Goal: Task Accomplishment & Management: Manage account settings

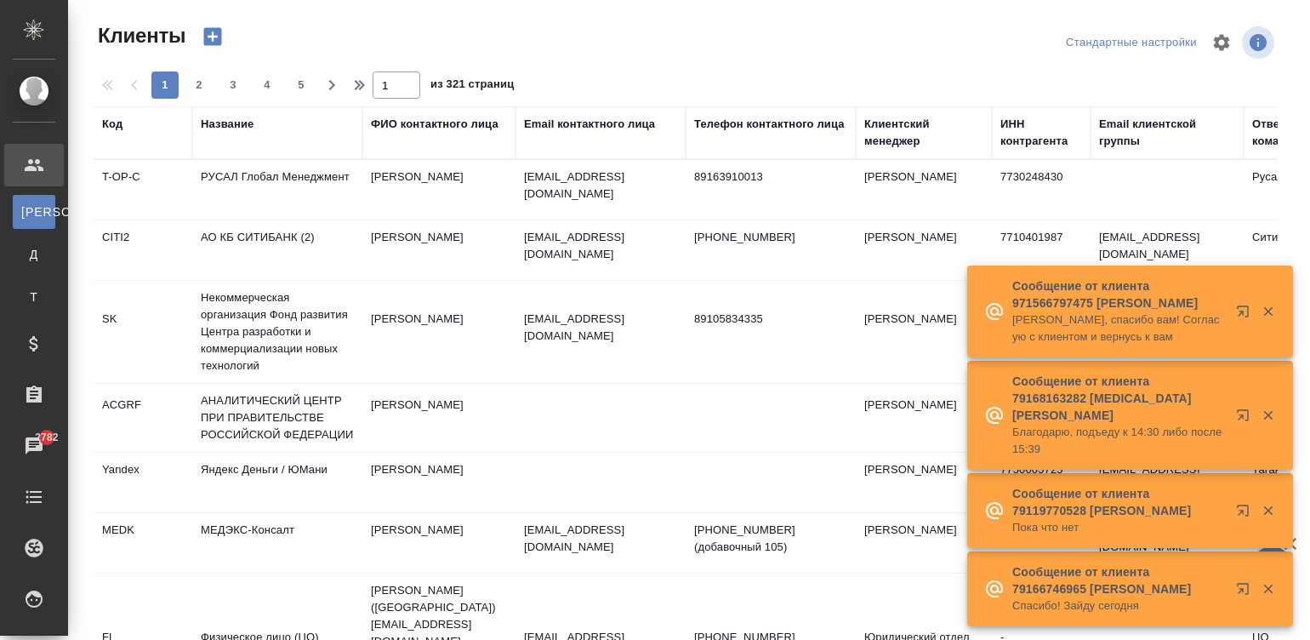
select select "RU"
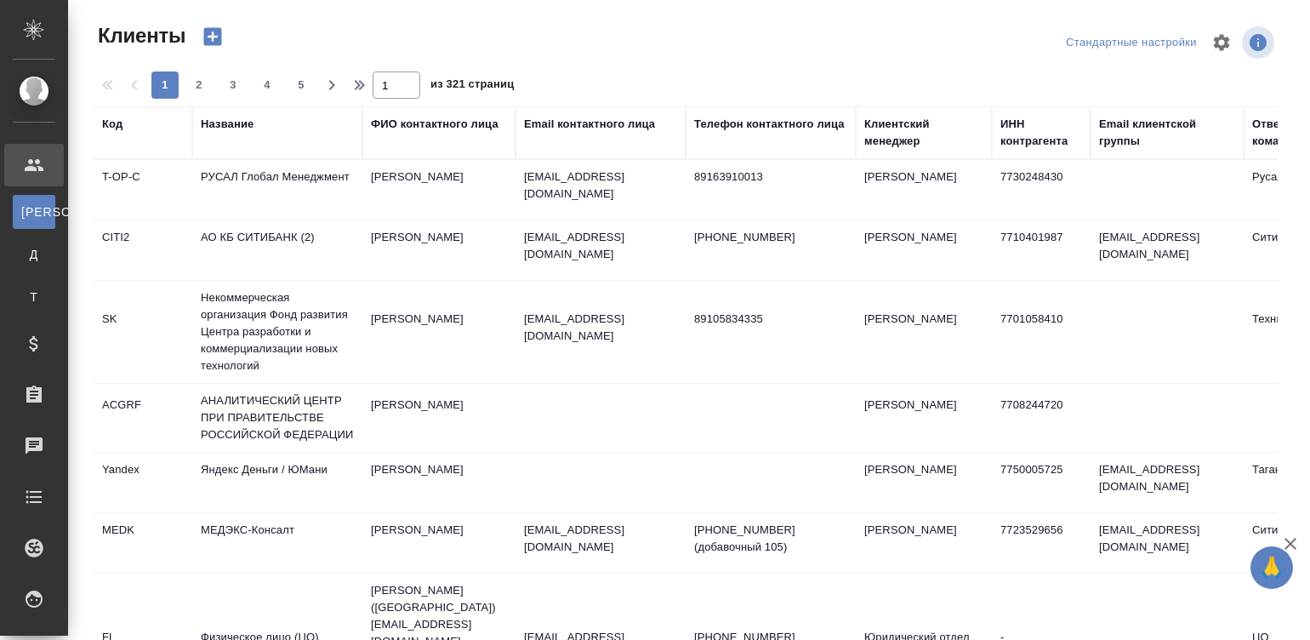
select select "RU"
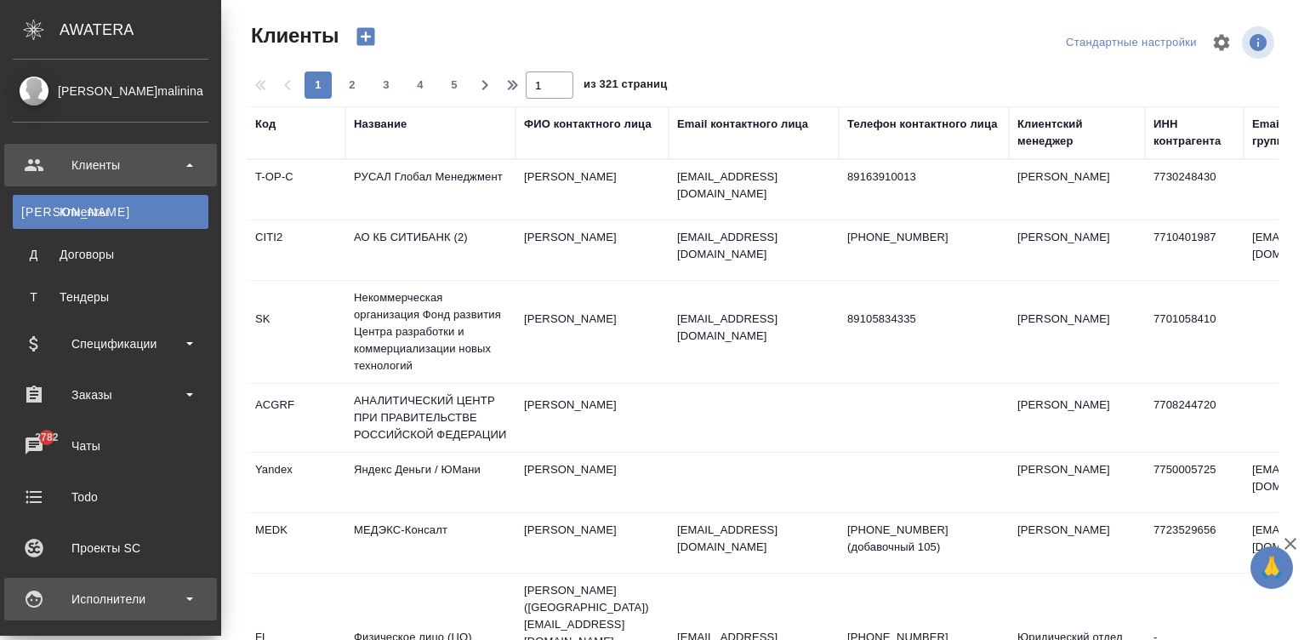
click at [66, 579] on div "Исполнители" at bounding box center [110, 598] width 213 height 43
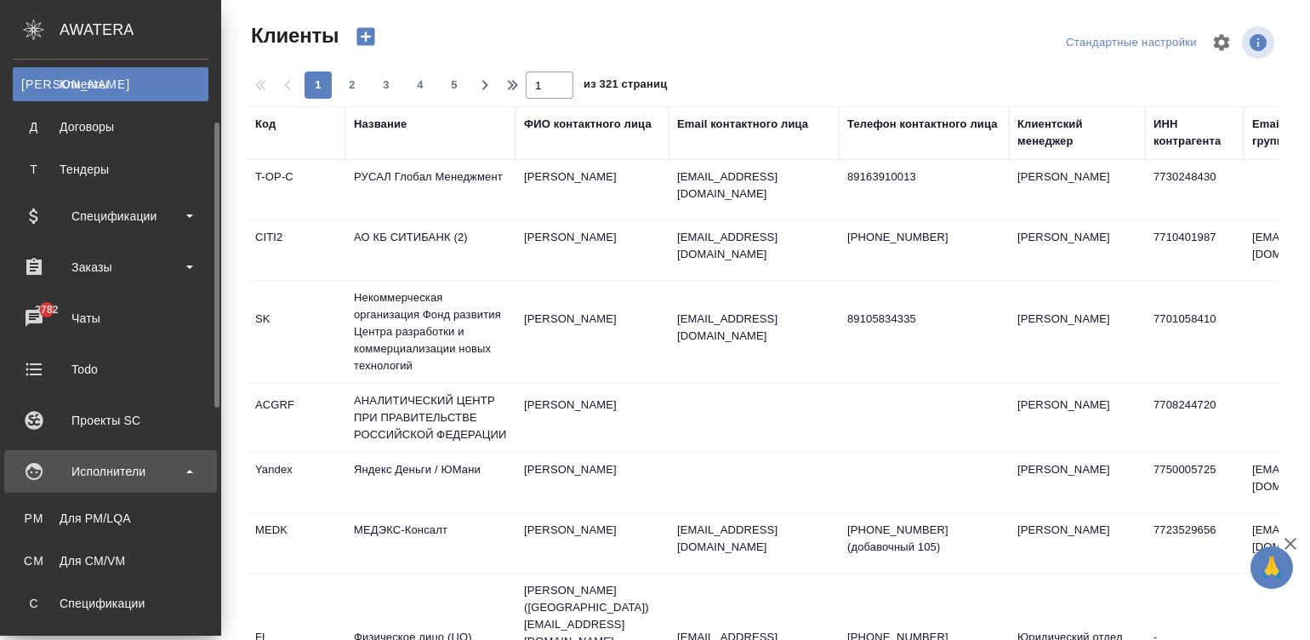
scroll to position [153, 0]
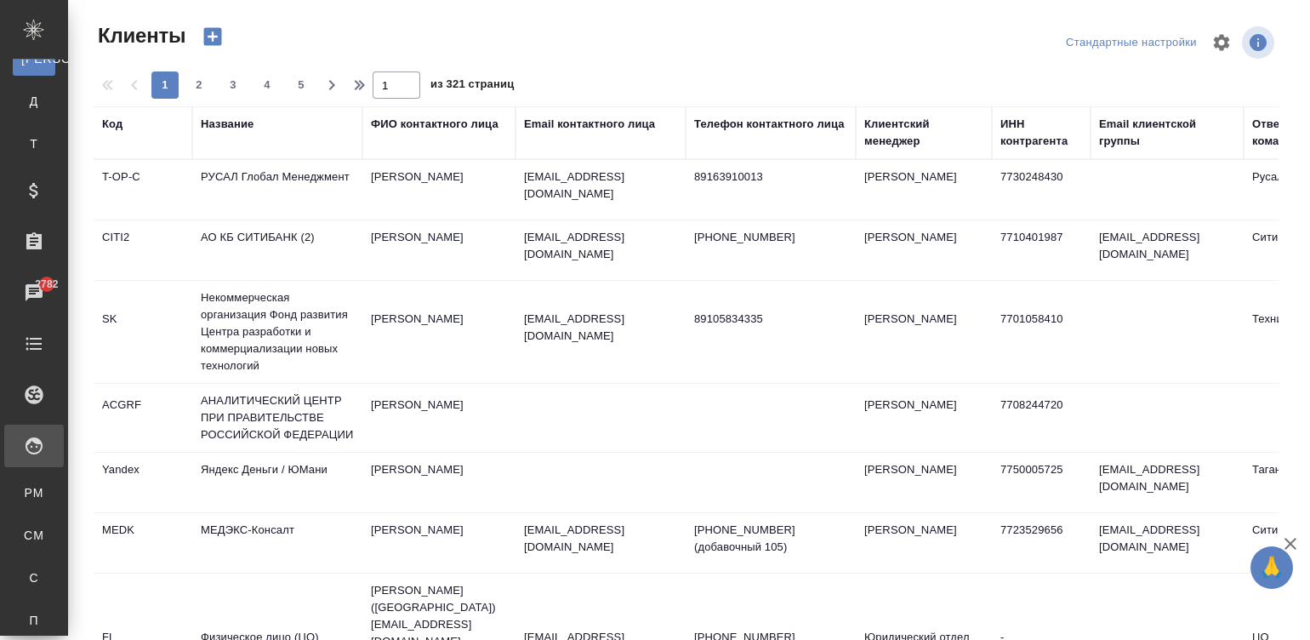
click at [26, 579] on div "Спецификации" at bounding box center [13, 577] width 26 height 17
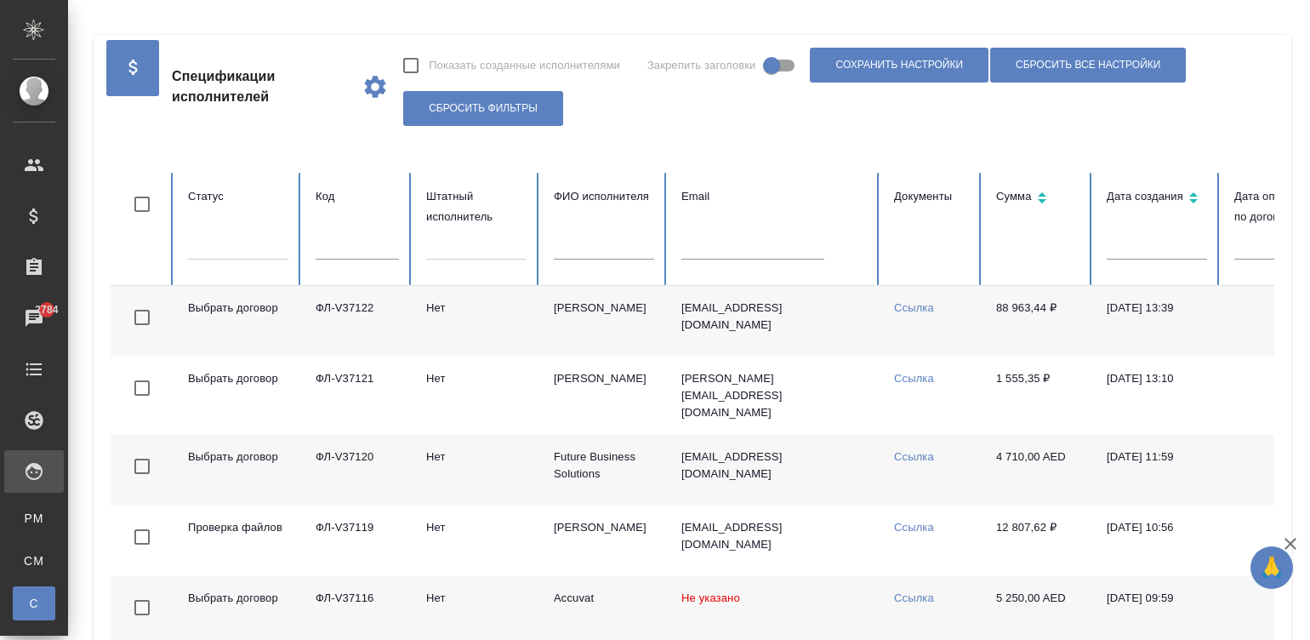
checkbox input "false"
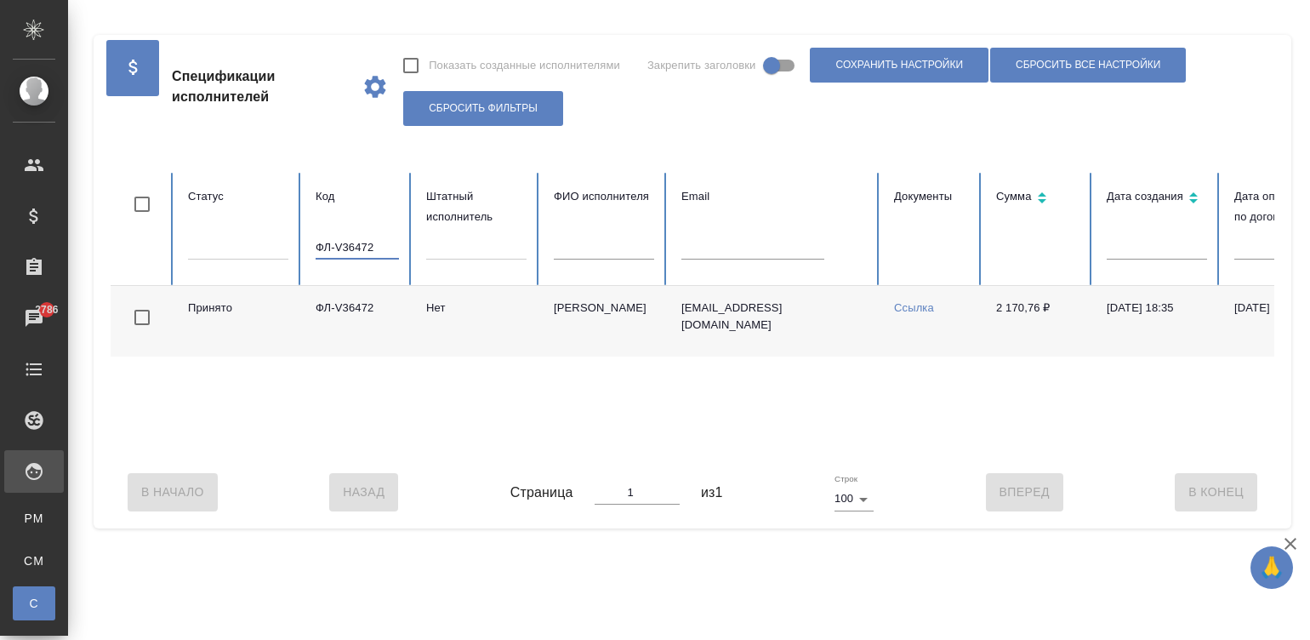
type input "ФЛ-V36472"
click at [899, 306] on link "Ссылка" at bounding box center [914, 307] width 40 height 13
click at [489, 321] on td "Нет" at bounding box center [476, 321] width 128 height 71
click at [321, 242] on input "ФЛ-V36472" at bounding box center [357, 248] width 83 height 24
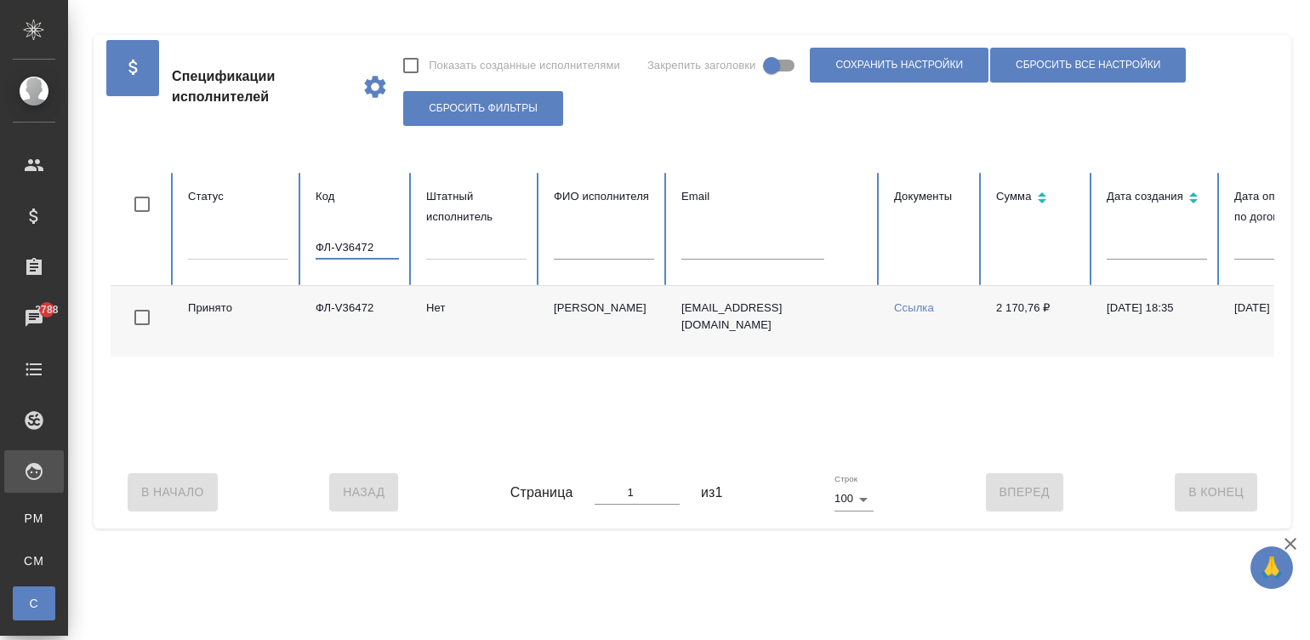
click at [321, 242] on input "ФЛ-V36472" at bounding box center [357, 248] width 83 height 24
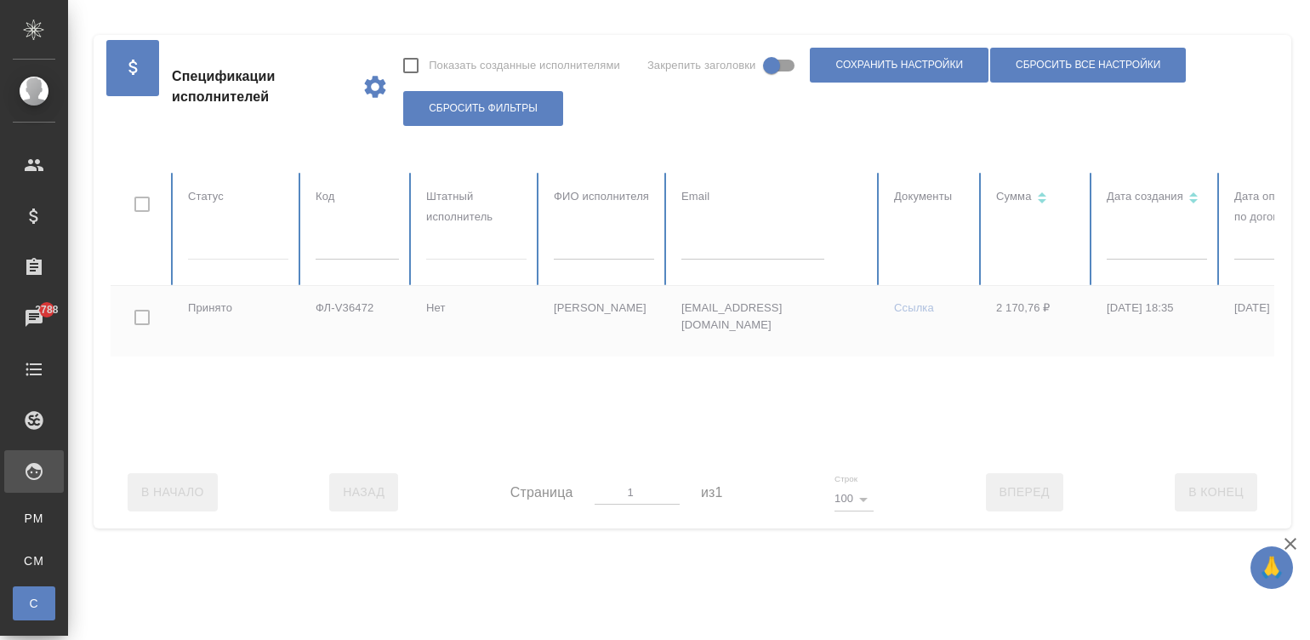
click at [701, 243] on div at bounding box center [1022, 314] width 1822 height 283
click at [736, 250] on div at bounding box center [1022, 314] width 1822 height 283
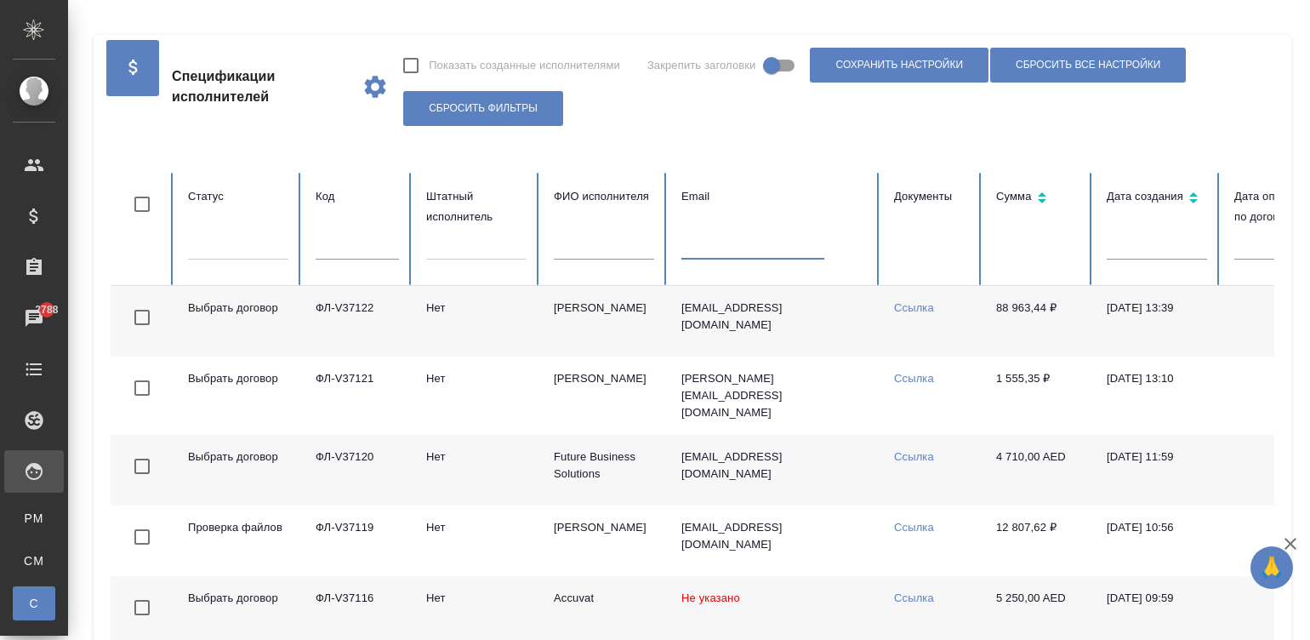
click at [736, 250] on input "text" at bounding box center [752, 248] width 143 height 24
paste input "spirnatalia@yandex.ru"
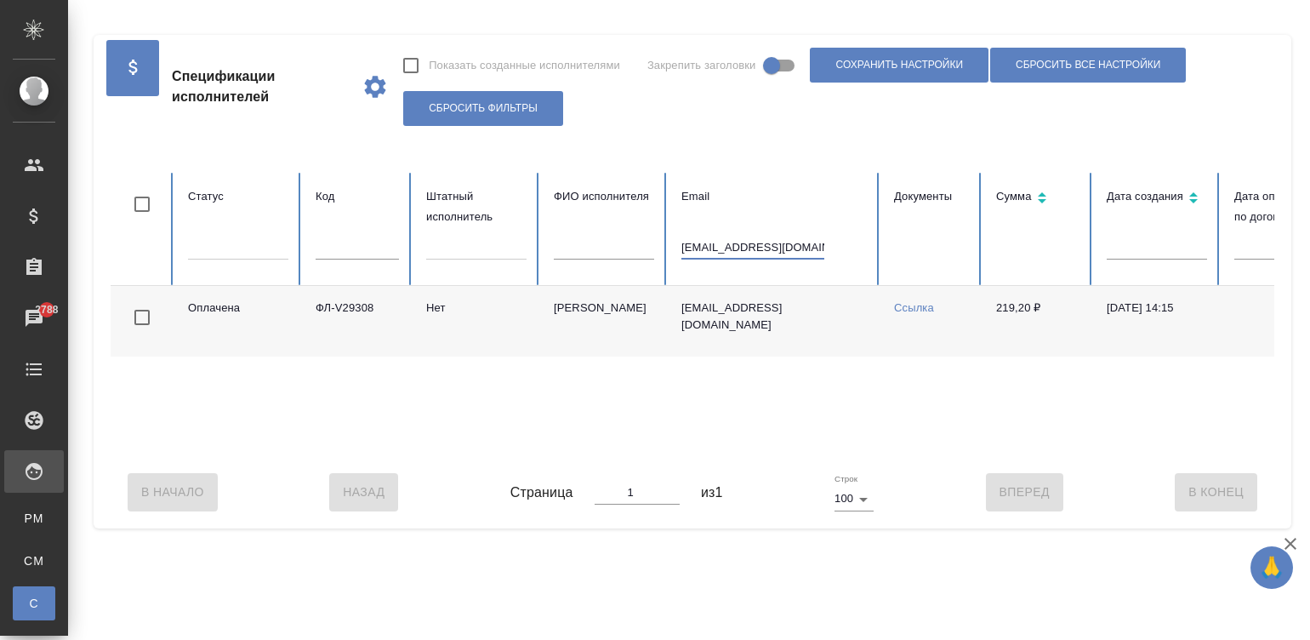
scroll to position [0, 657]
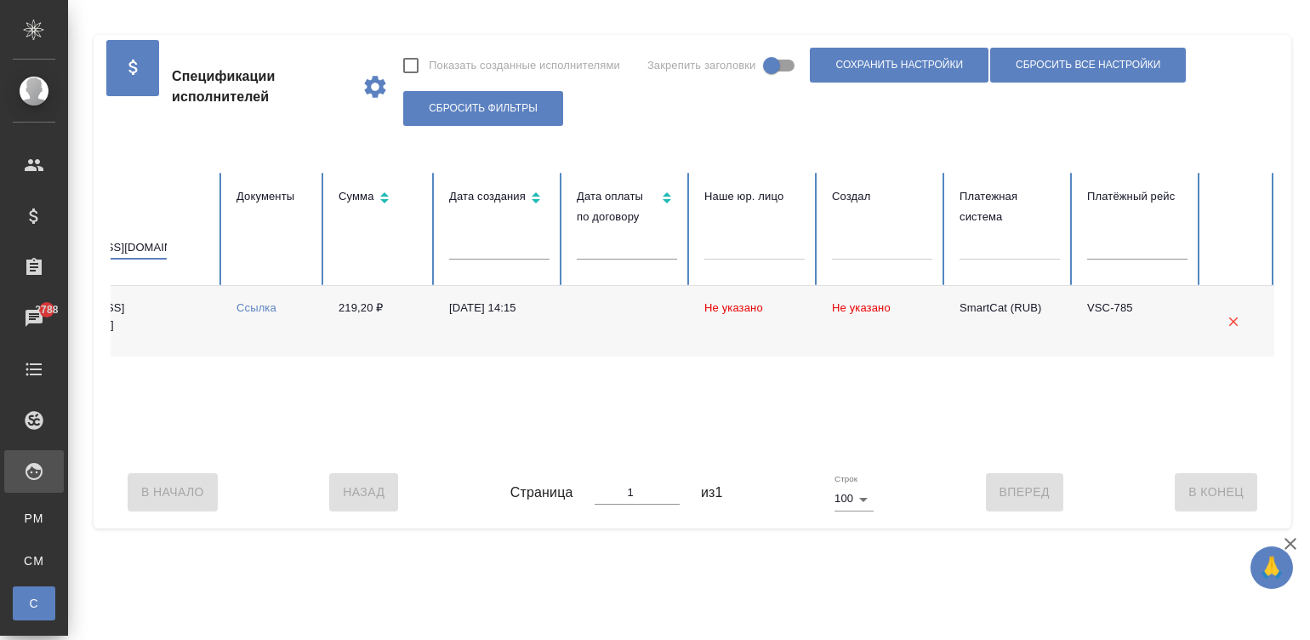
type input "spirnatalia@yandex.ru"
click at [625, 331] on td at bounding box center [627, 321] width 128 height 71
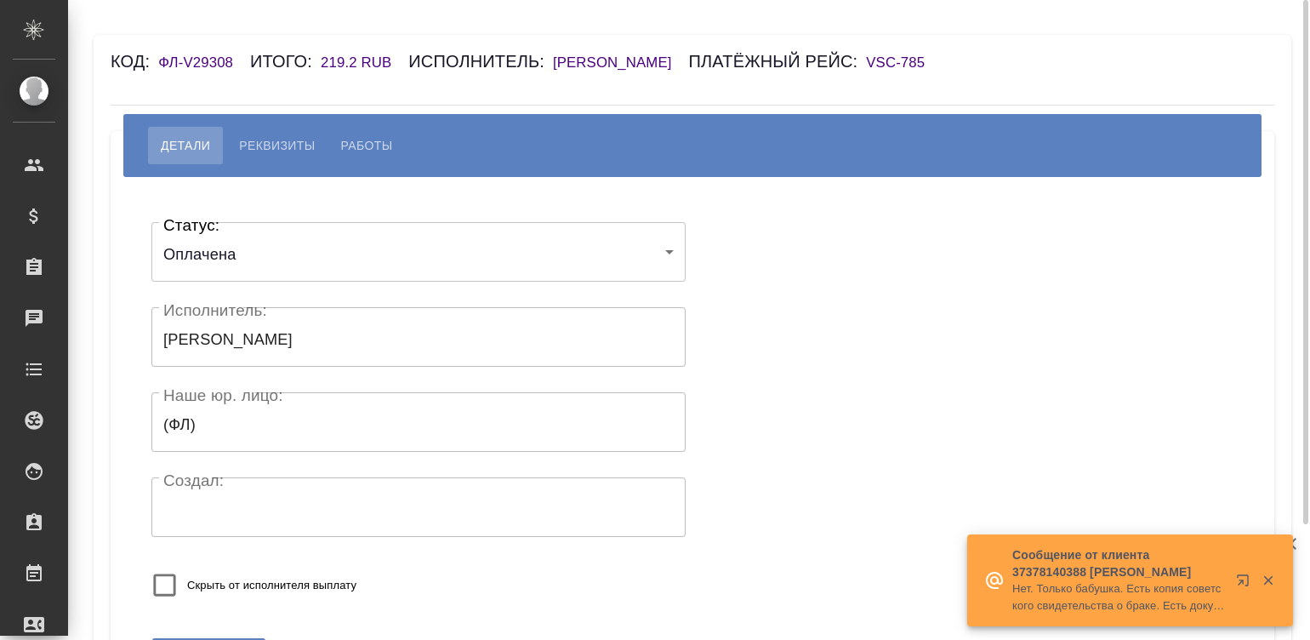
click at [745, 49] on div "Код: ФЛ-V29308 Итого: 219.2 RUB Исполнитель: Спиридонов Андрей Викторович Платё…" at bounding box center [596, 61] width 970 height 27
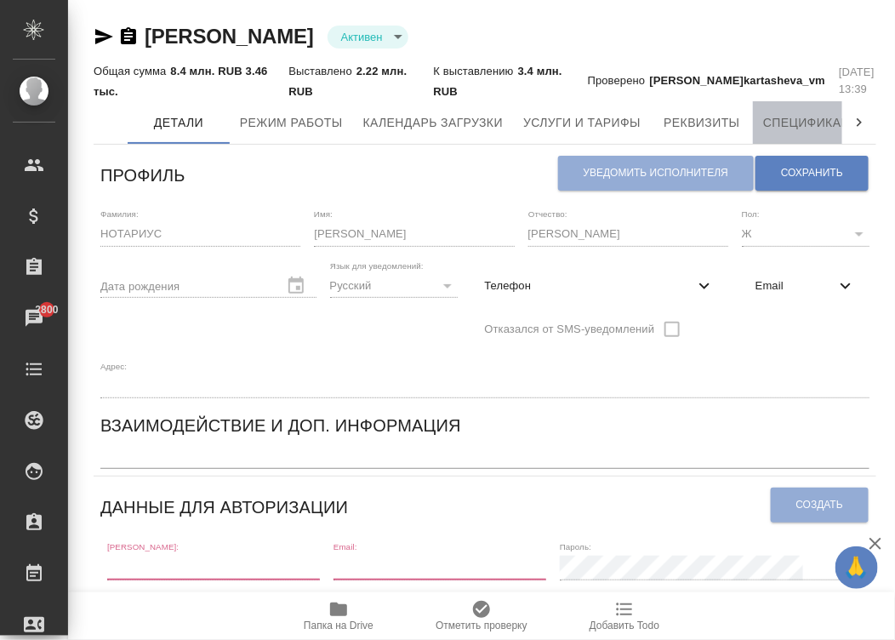
click at [805, 117] on span "Спецификации" at bounding box center [815, 122] width 105 height 21
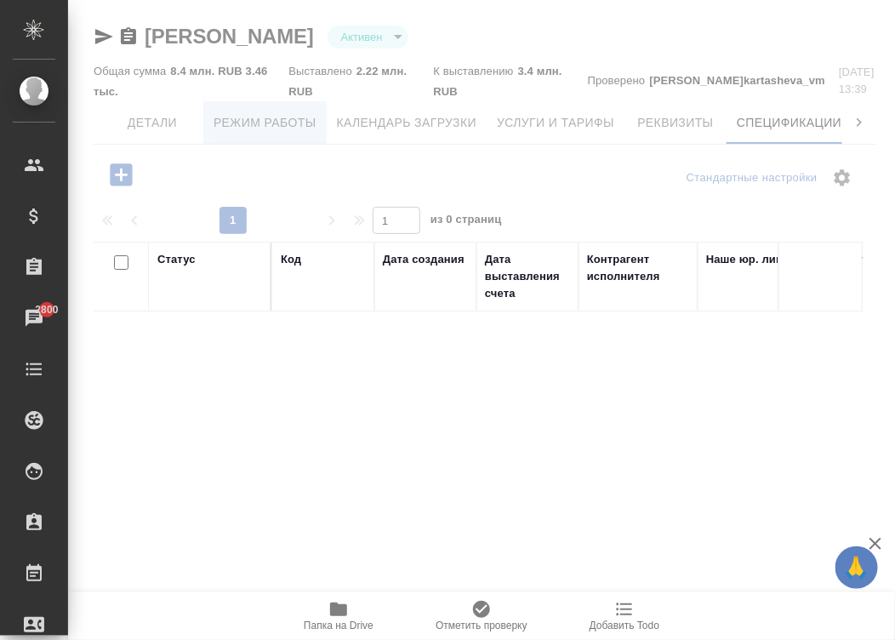
scroll to position [0, 35]
click at [119, 162] on icon "button" at bounding box center [121, 175] width 30 height 30
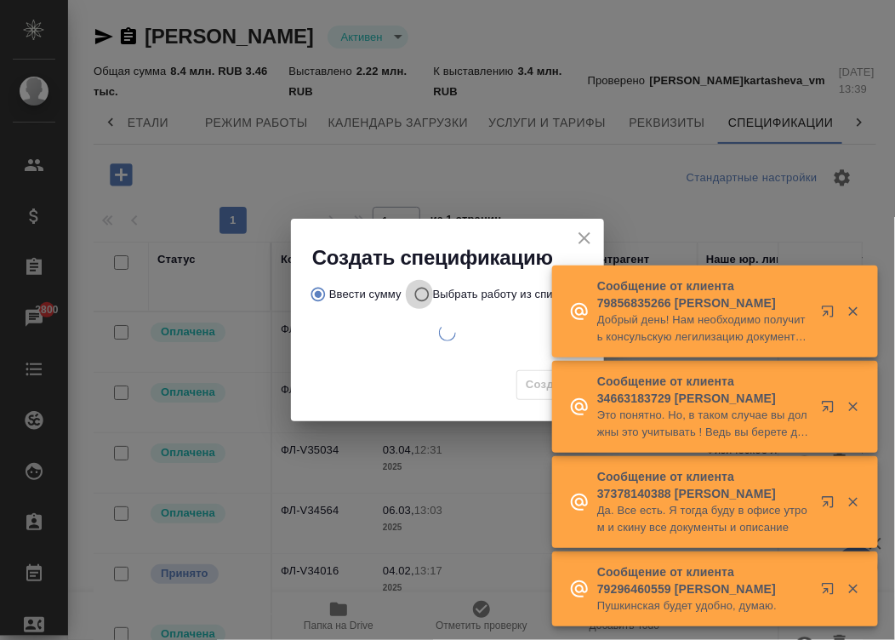
click at [418, 297] on input "Выбрать работу из списка" at bounding box center [419, 294] width 27 height 32
radio input "true"
radio input "false"
click at [856, 310] on icon "button" at bounding box center [852, 311] width 15 height 15
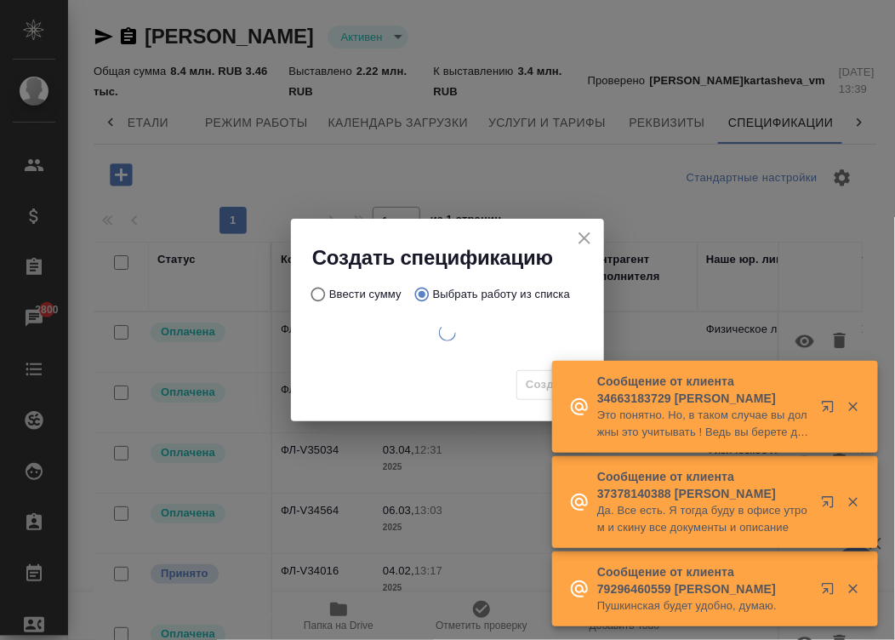
click at [851, 401] on icon "button" at bounding box center [852, 406] width 15 height 15
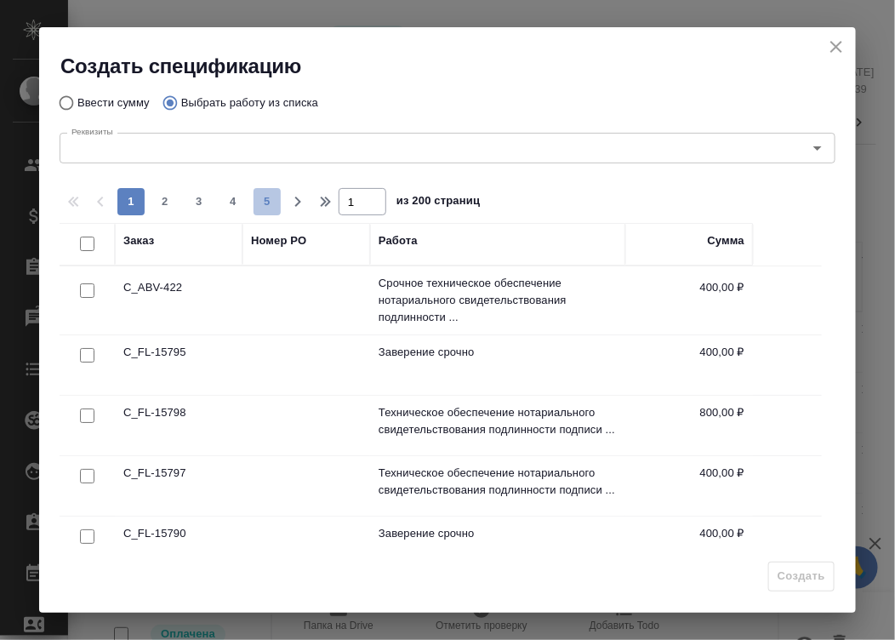
click at [261, 202] on span "5" at bounding box center [266, 201] width 27 height 17
type input "5"
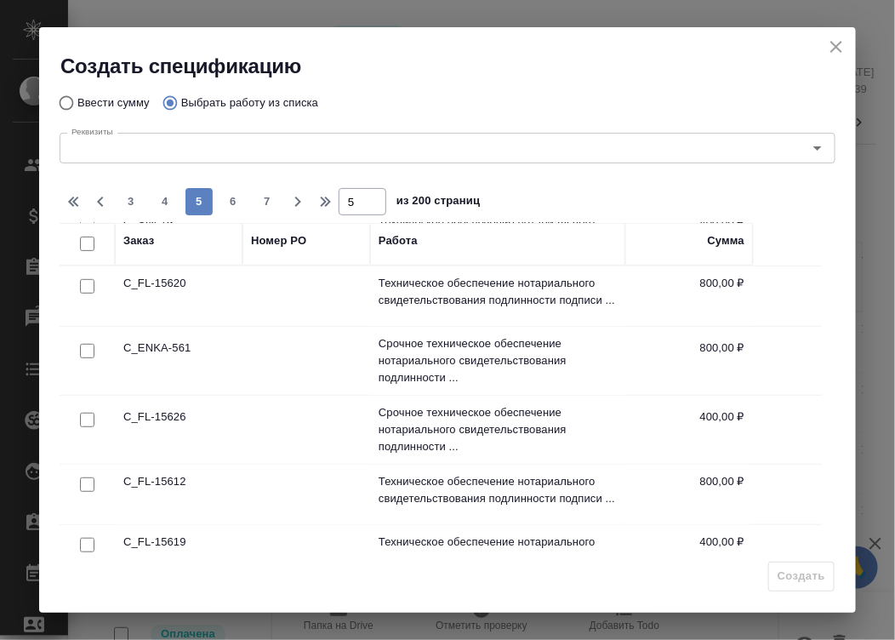
scroll to position [316, 0]
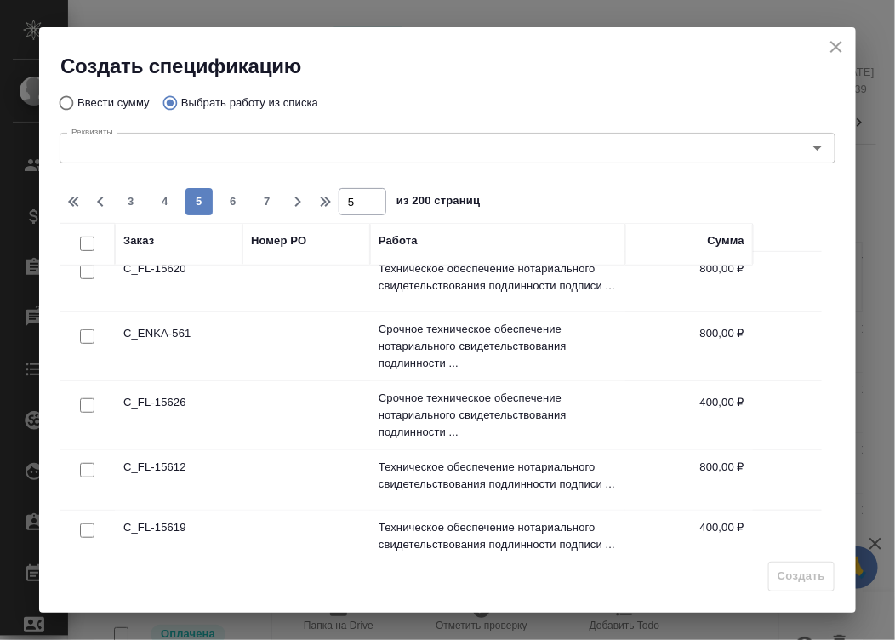
click at [82, 330] on input "checkbox" at bounding box center [87, 336] width 14 height 14
checkbox input "true"
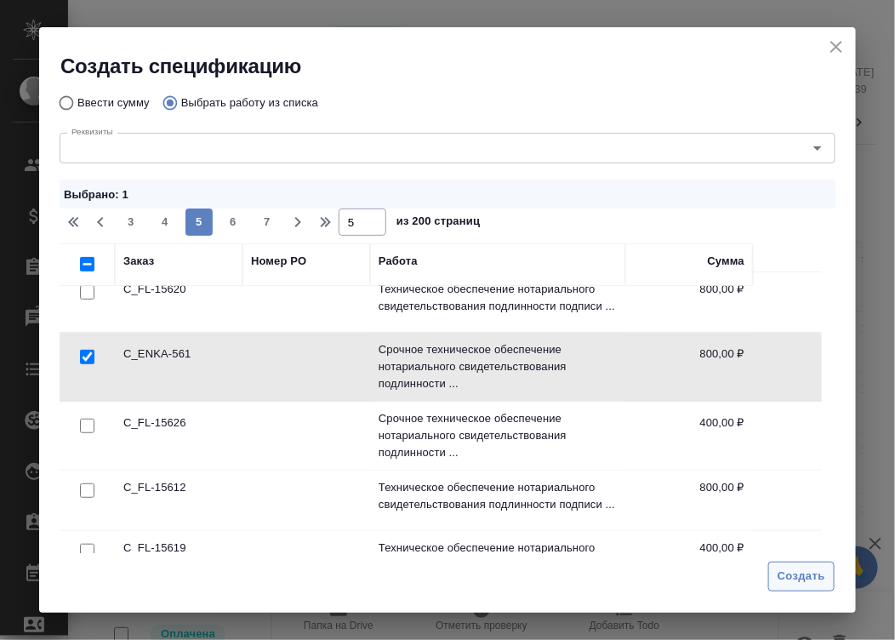
click at [796, 577] on span "Создать" at bounding box center [801, 576] width 48 height 20
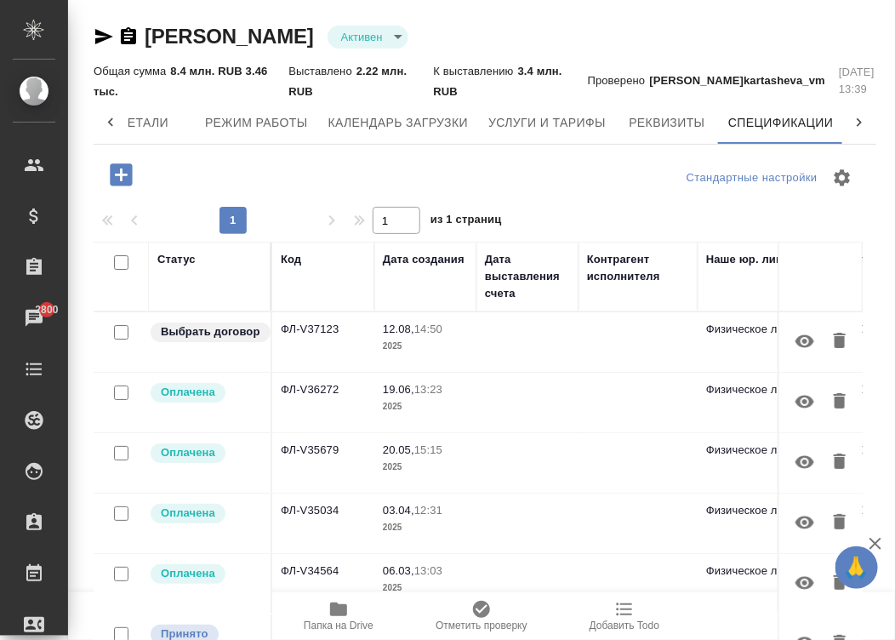
click at [481, 352] on td at bounding box center [527, 342] width 102 height 60
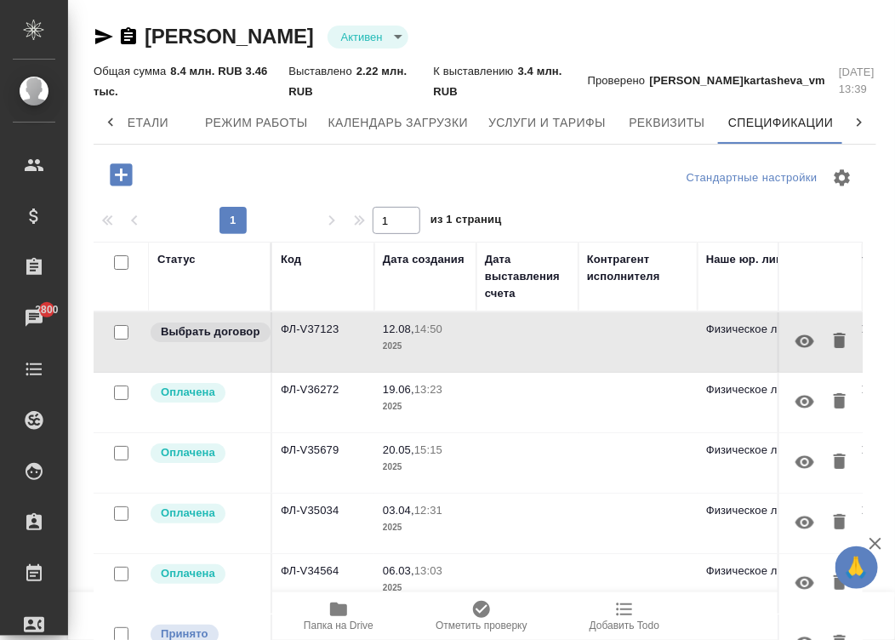
click at [481, 352] on td at bounding box center [527, 342] width 102 height 60
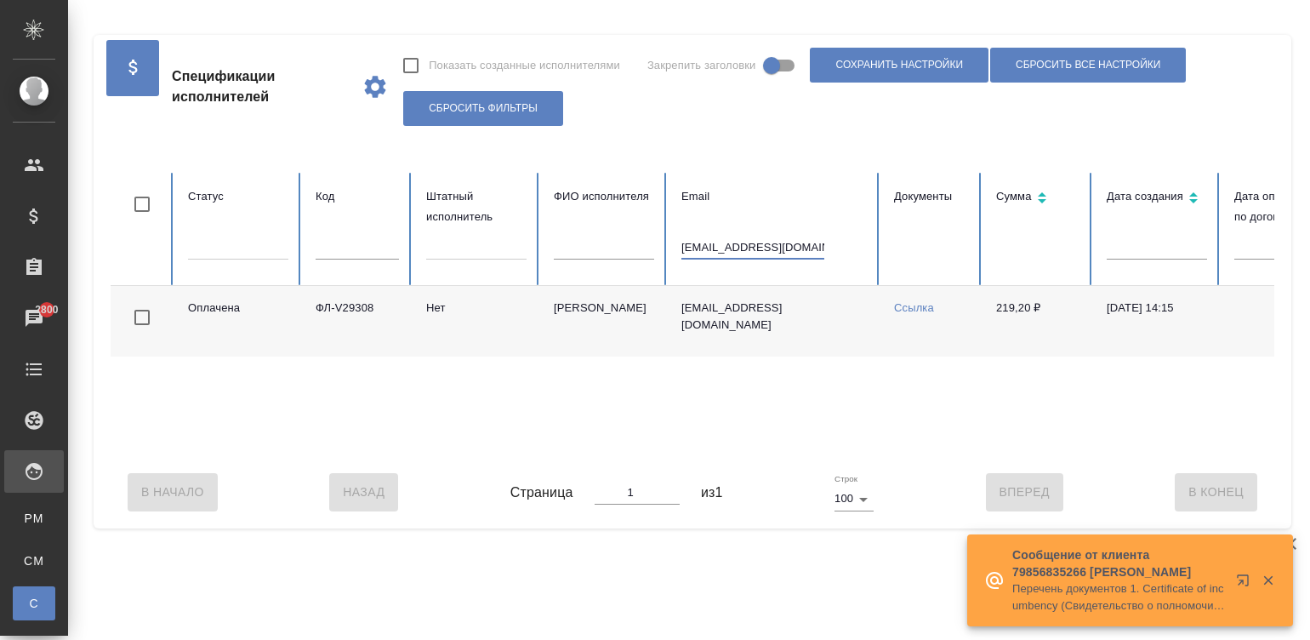
click at [735, 239] on input "spirnatalia@yandex.ru" at bounding box center [752, 248] width 143 height 24
paste input "tradutor"
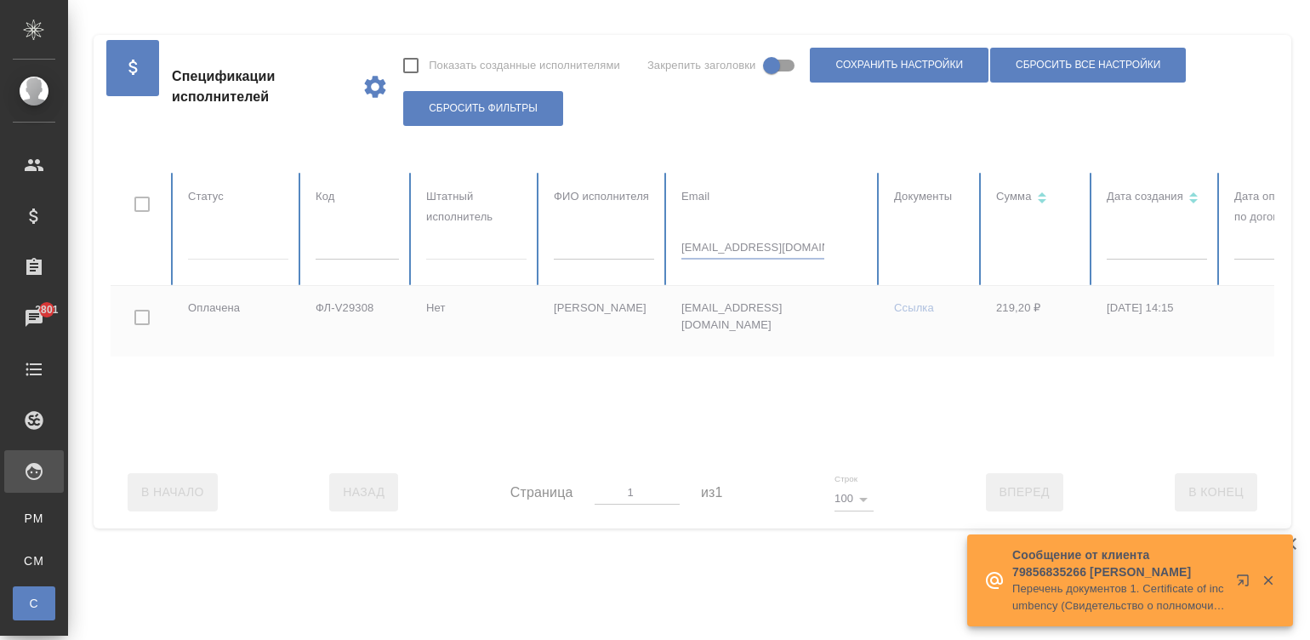
type input "tradutora@yandex.ru"
click at [1264, 576] on icon "button" at bounding box center [1267, 580] width 9 height 9
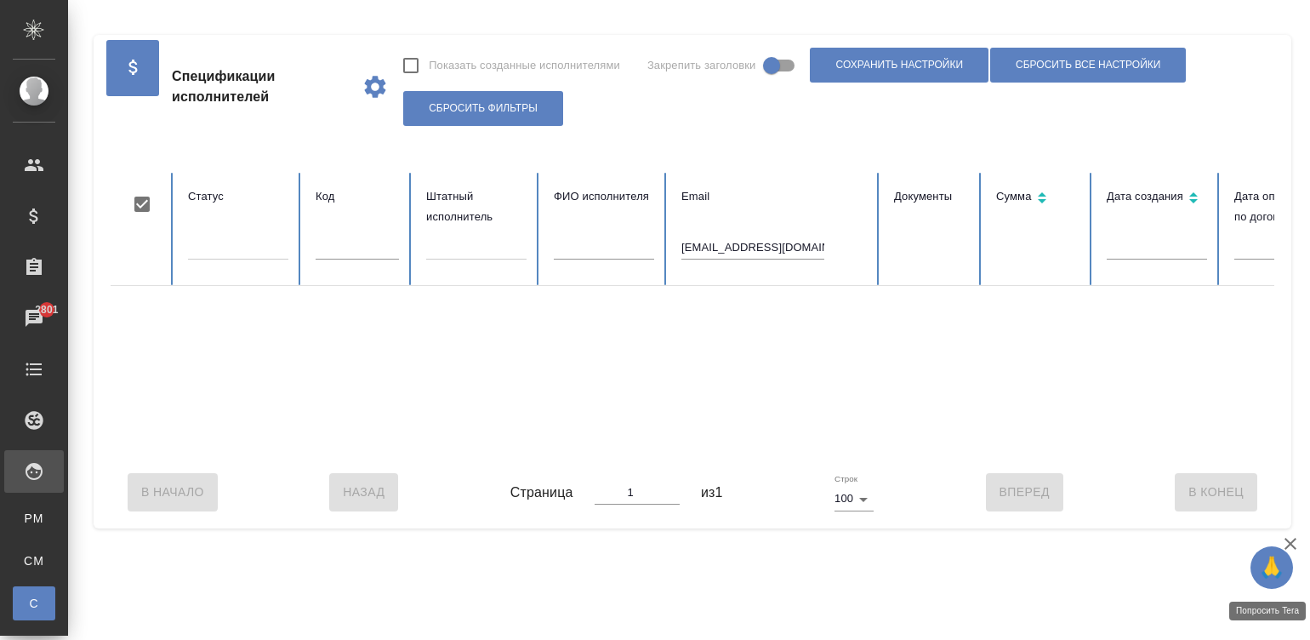
checkbox input "true"
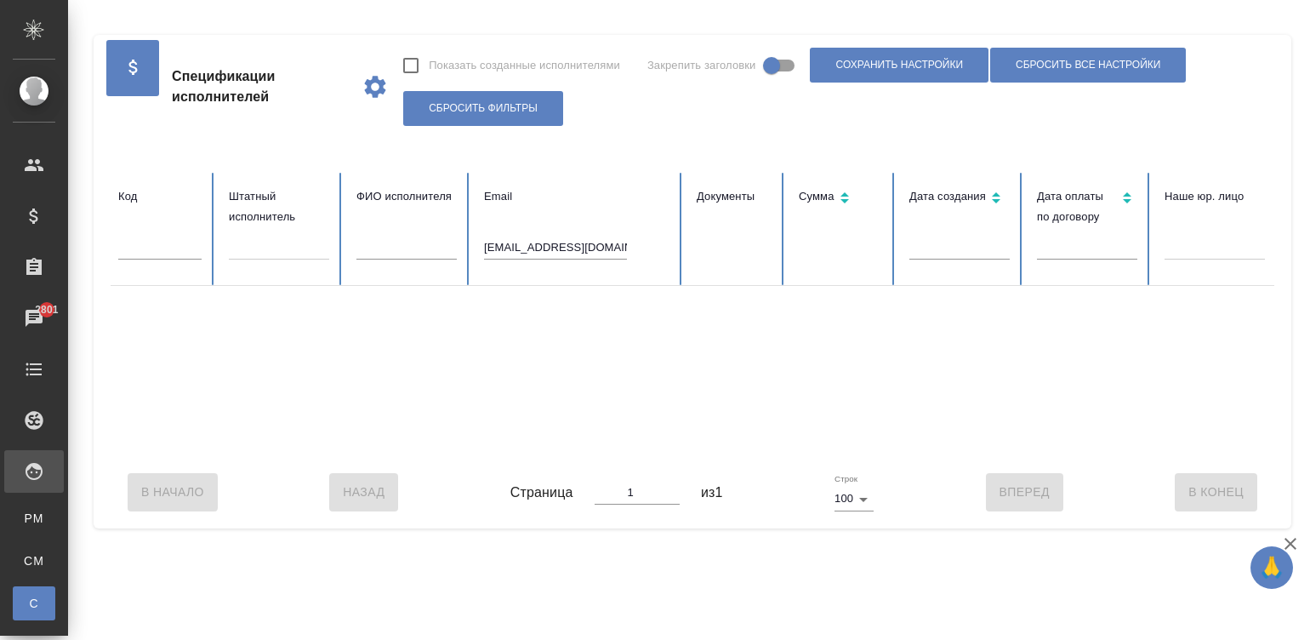
scroll to position [0, 72]
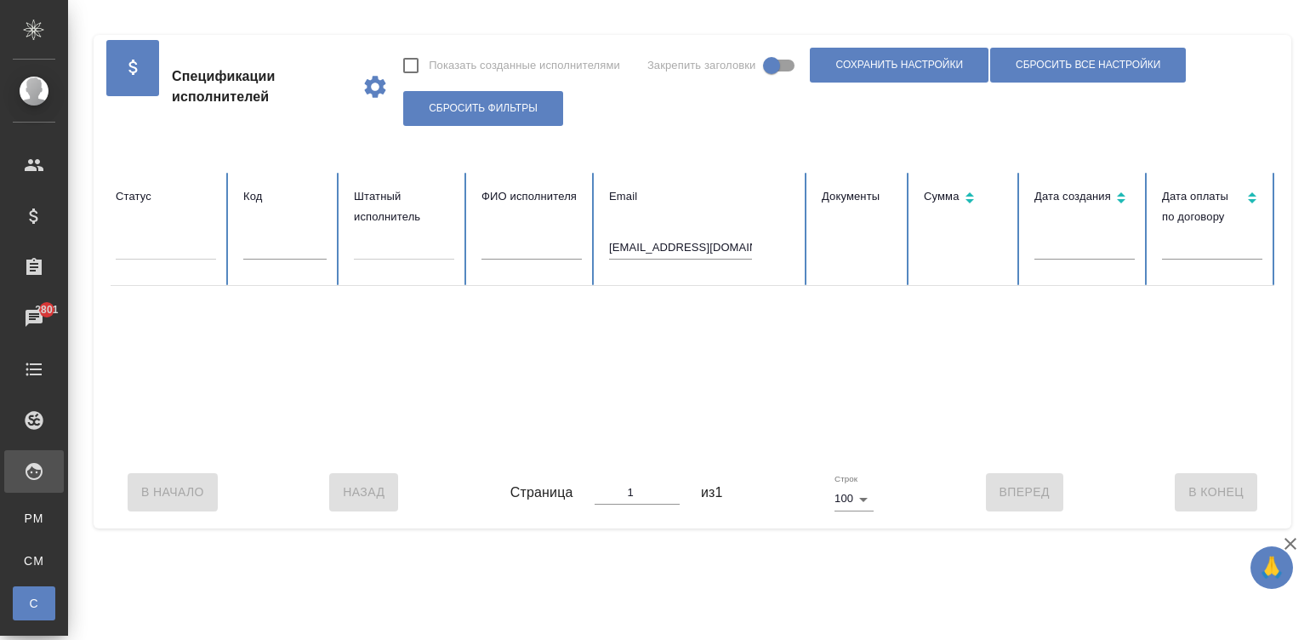
click at [714, 242] on input "tradutora@yandex.ru" at bounding box center [680, 248] width 143 height 24
click at [714, 242] on input "[EMAIL_ADDRESS][DOMAIN_NAME]" at bounding box center [680, 248] width 143 height 24
click at [478, 242] on table "Статус Код Штатный исполнитель ФИО исполнителя Email Документы Сумма Дата созда…" at bounding box center [949, 314] width 1822 height 283
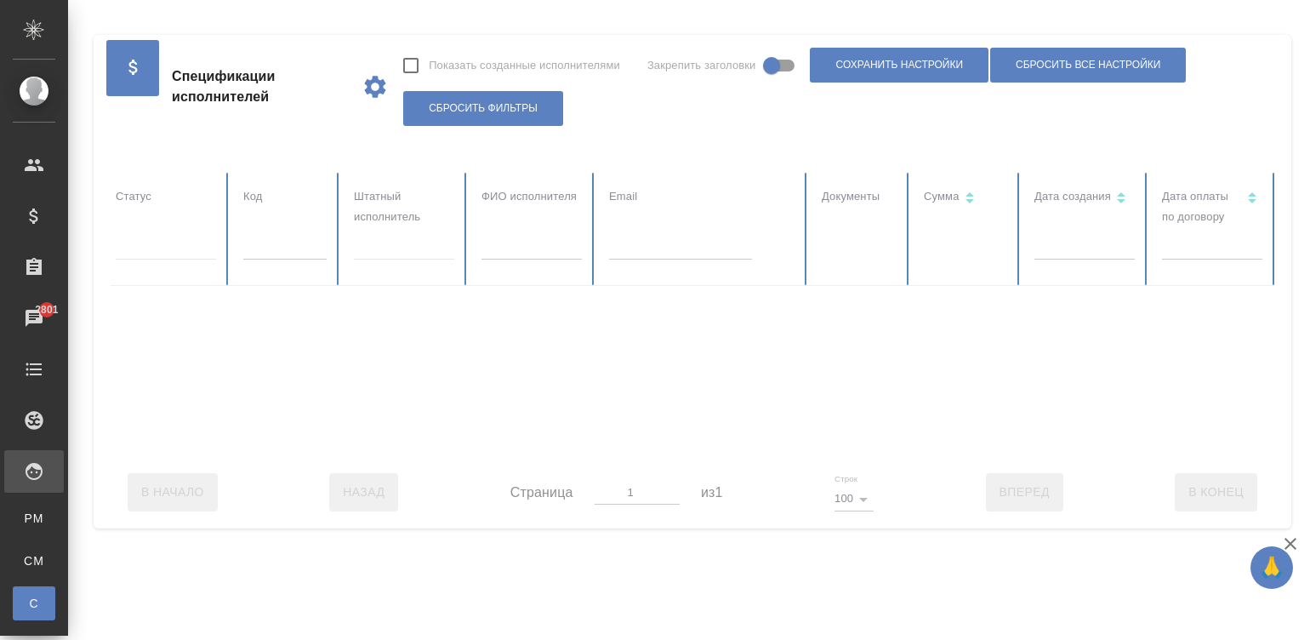
click at [498, 247] on div at bounding box center [949, 314] width 1822 height 283
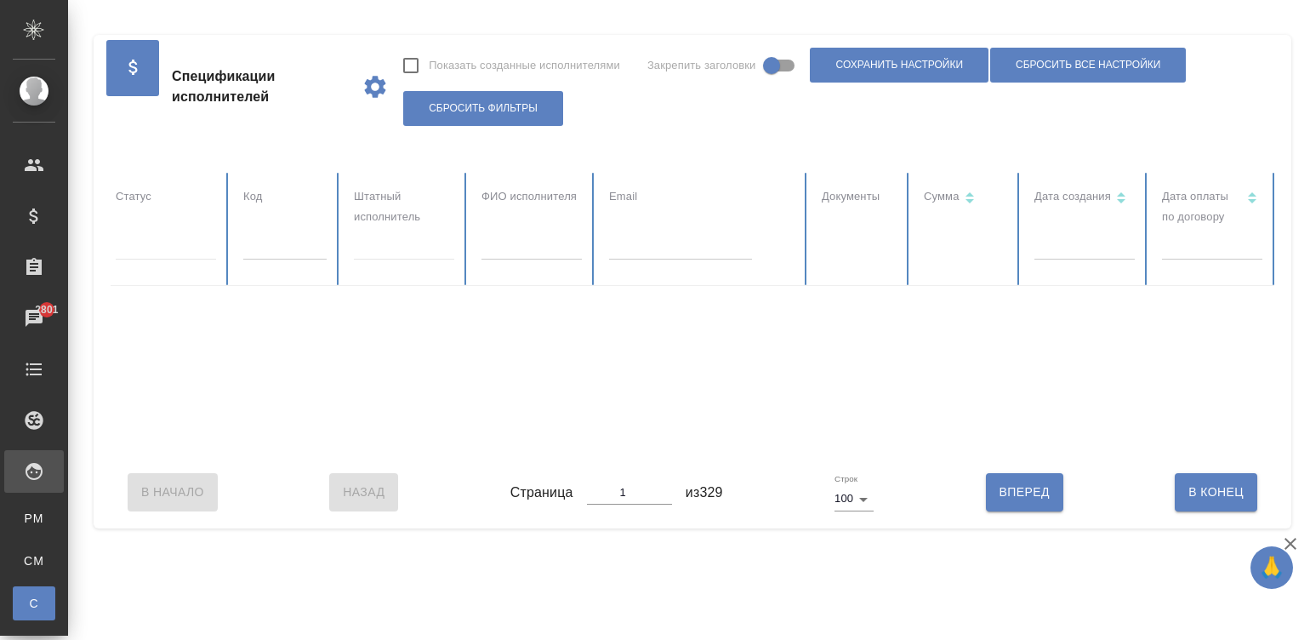
click at [498, 247] on div at bounding box center [949, 314] width 1822 height 283
click at [512, 238] on input "text" at bounding box center [531, 248] width 100 height 24
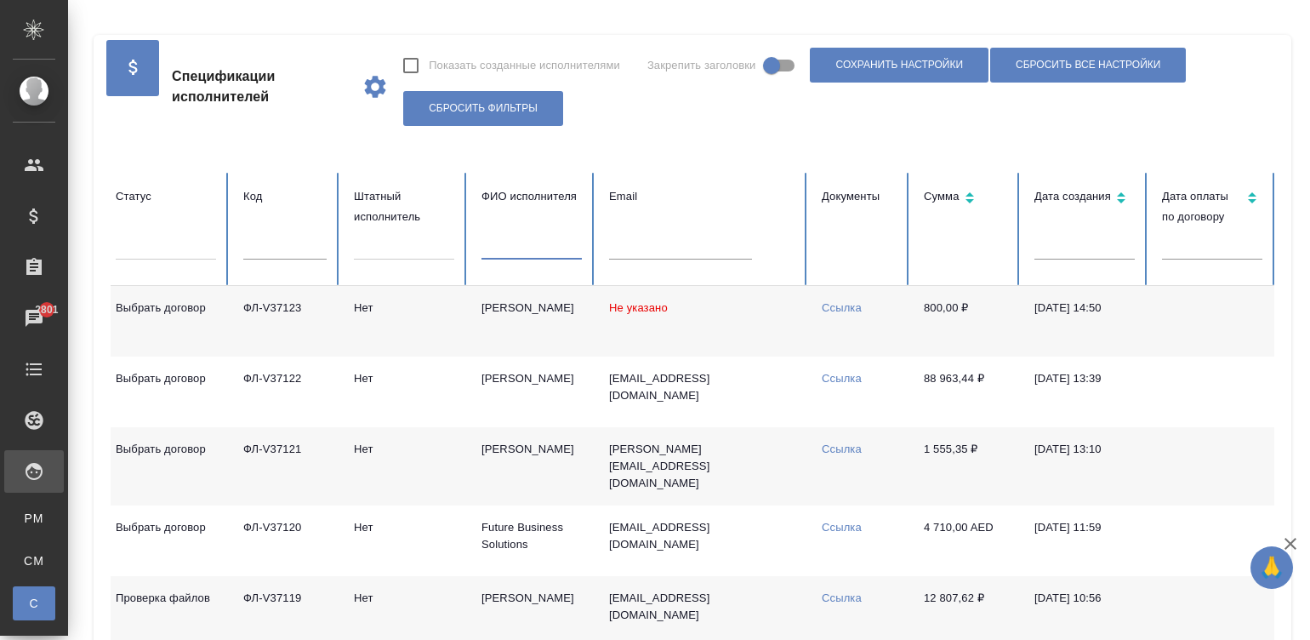
click at [530, 242] on input "text" at bounding box center [531, 248] width 100 height 24
checkbox input "false"
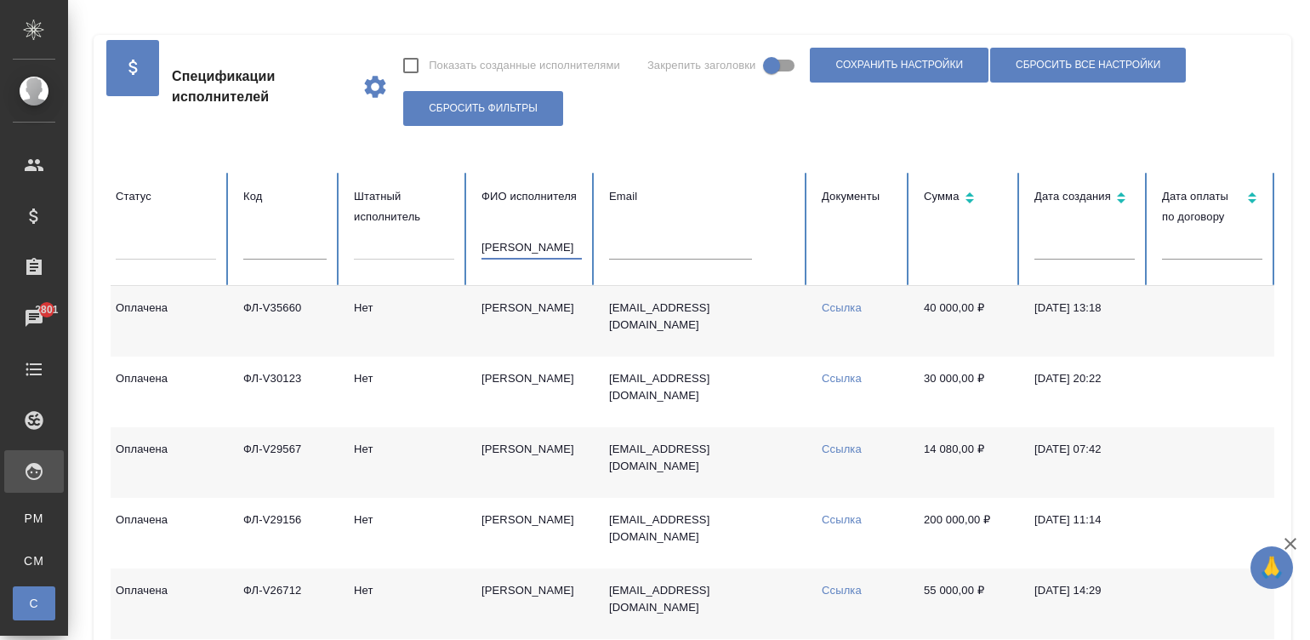
type input "зененко"
click at [812, 314] on td "Ссылка" at bounding box center [859, 321] width 102 height 71
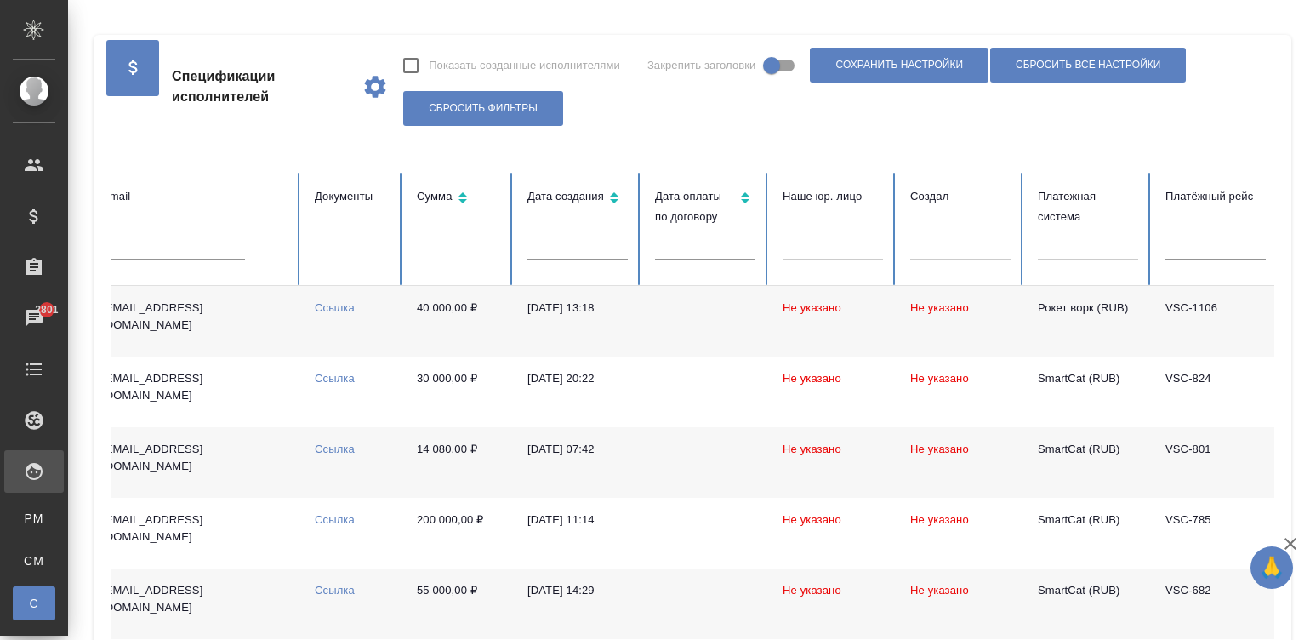
scroll to position [0, 657]
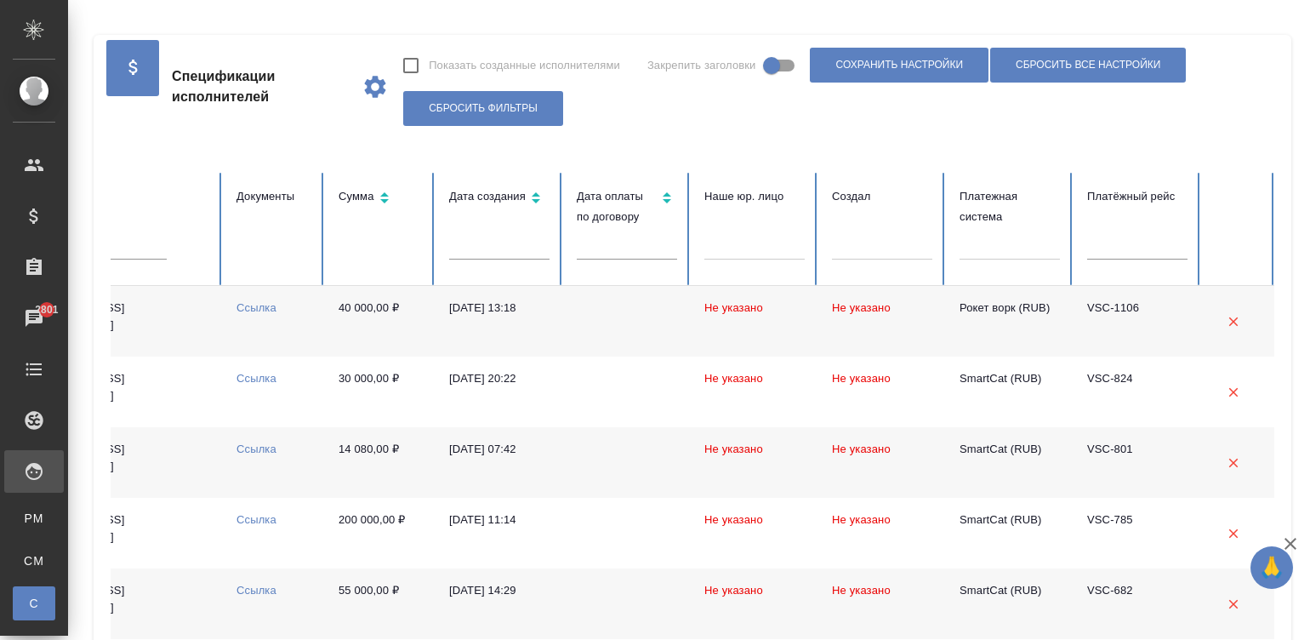
click at [555, 332] on td "20.05.2025, 13:18" at bounding box center [499, 321] width 128 height 71
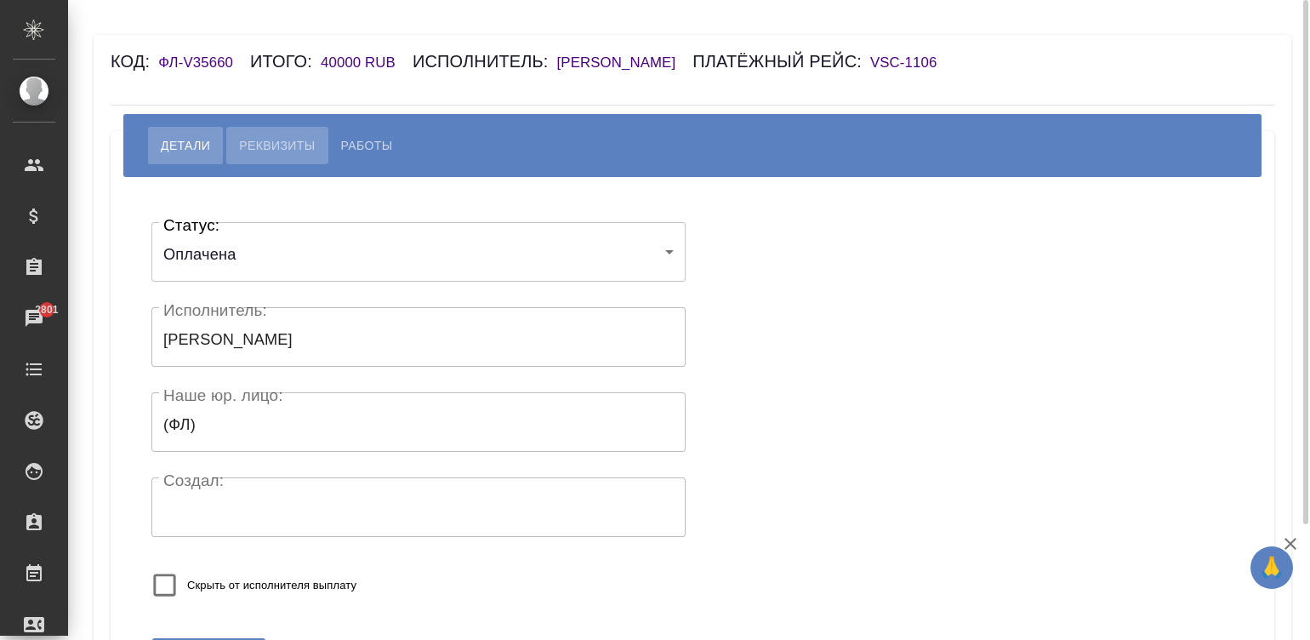
click at [262, 135] on span "Реквизиты" at bounding box center [277, 145] width 76 height 20
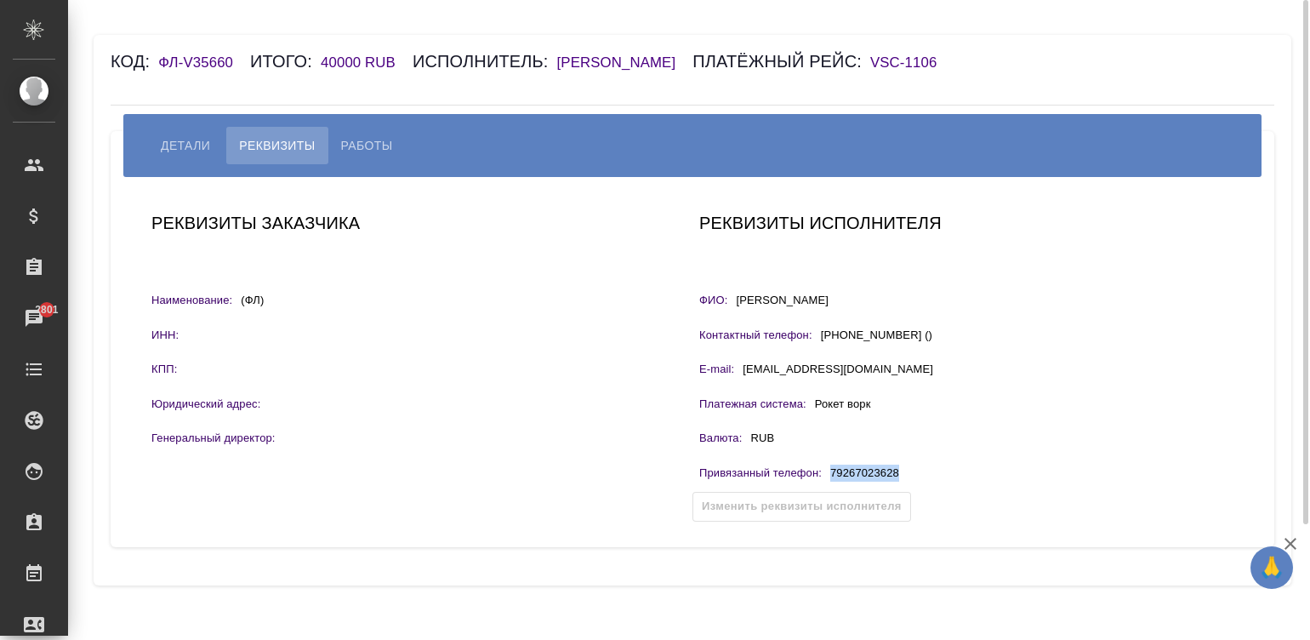
drag, startPoint x: 928, startPoint y: 476, endPoint x: 812, endPoint y: 460, distance: 116.8
click at [826, 479] on div "Привязанный телефон : 79267023628" at bounding box center [966, 474] width 534 height 21
copy p "79267023628"
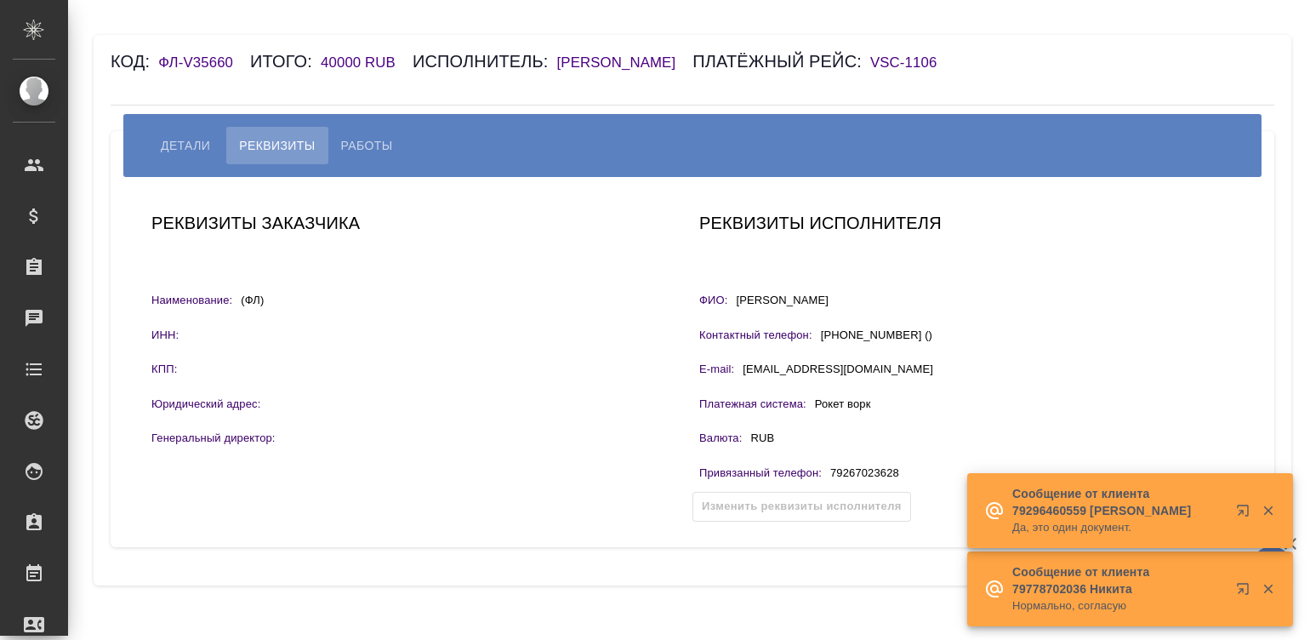
click at [357, 140] on span "Работы" at bounding box center [367, 145] width 52 height 20
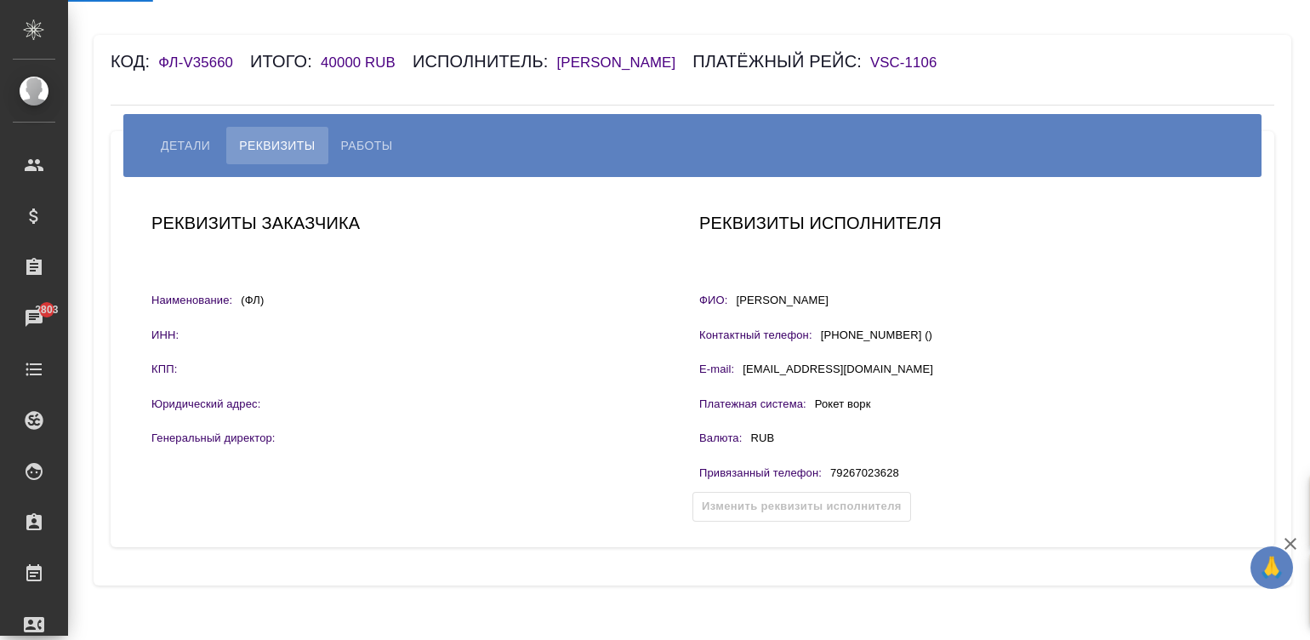
select select "10"
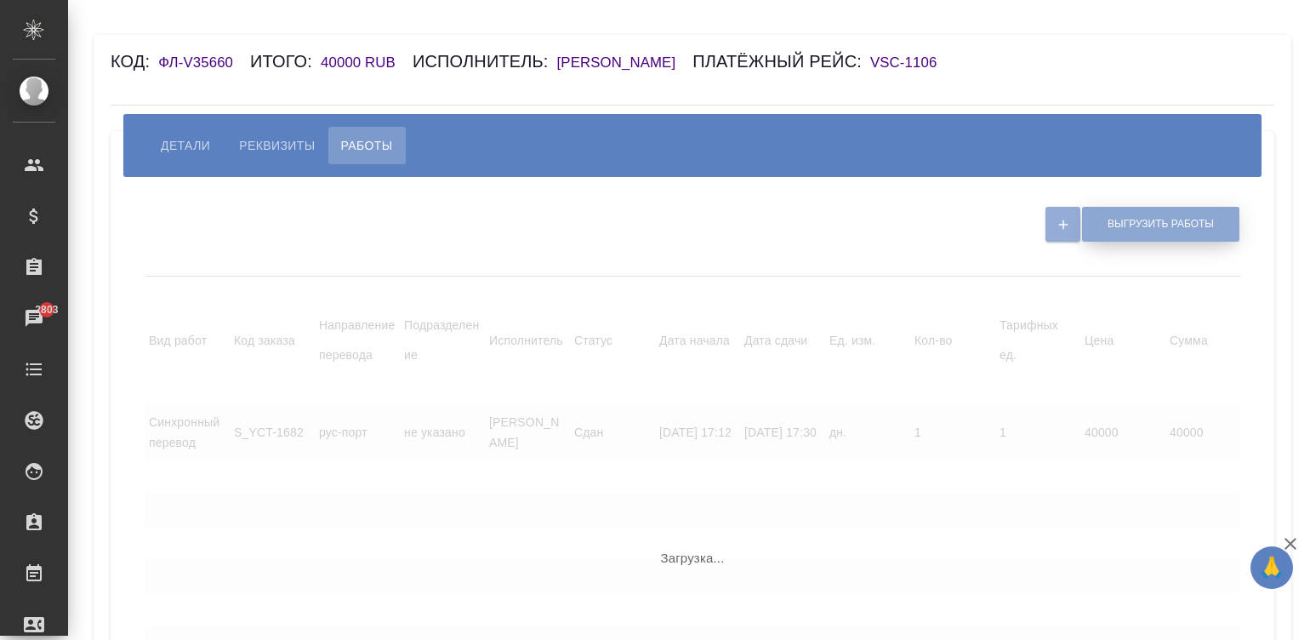
click at [1168, 214] on button "Выгрузить работы" at bounding box center [1160, 224] width 157 height 35
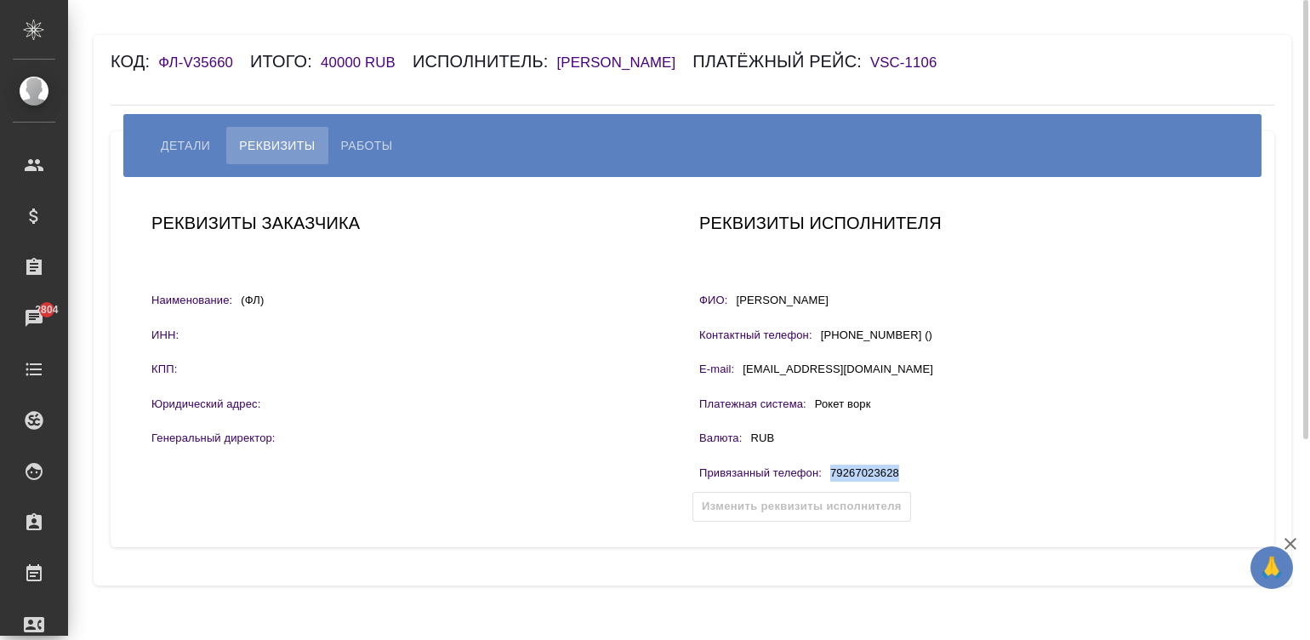
drag, startPoint x: 919, startPoint y: 473, endPoint x: 818, endPoint y: 462, distance: 101.0
click at [830, 472] on div "Привязанный телефон : [PHONE_NUMBER]" at bounding box center [966, 474] width 534 height 21
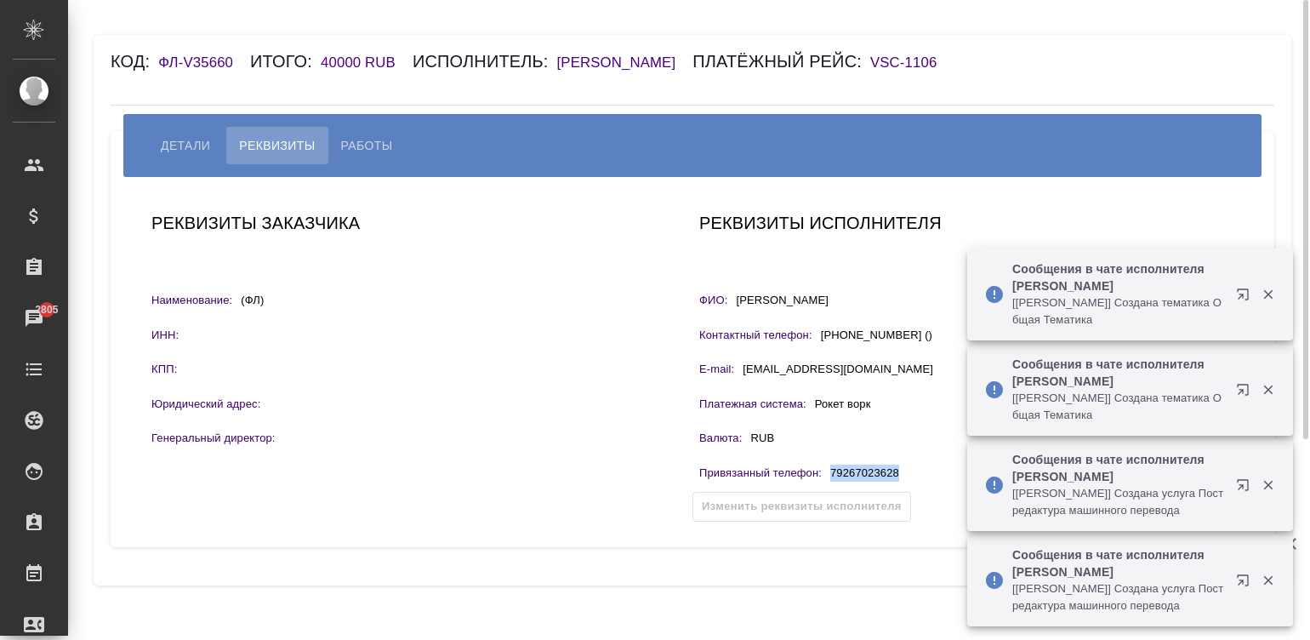
copy p "79267023628"
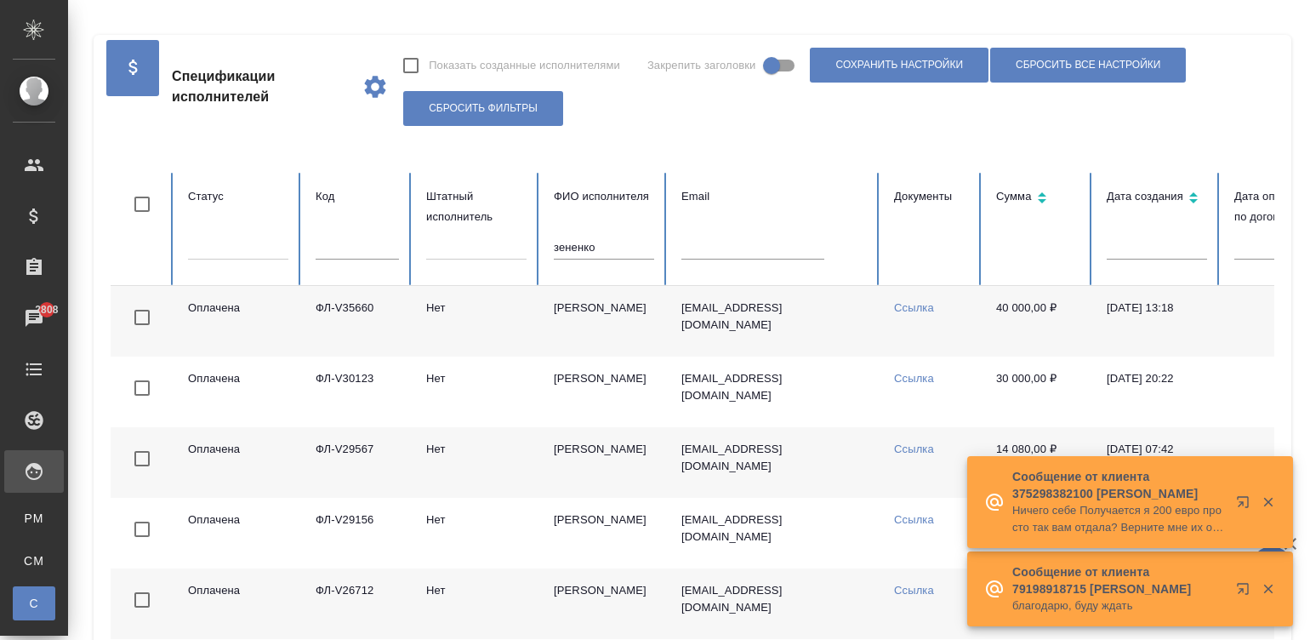
click at [600, 250] on input "зененко" at bounding box center [604, 248] width 100 height 24
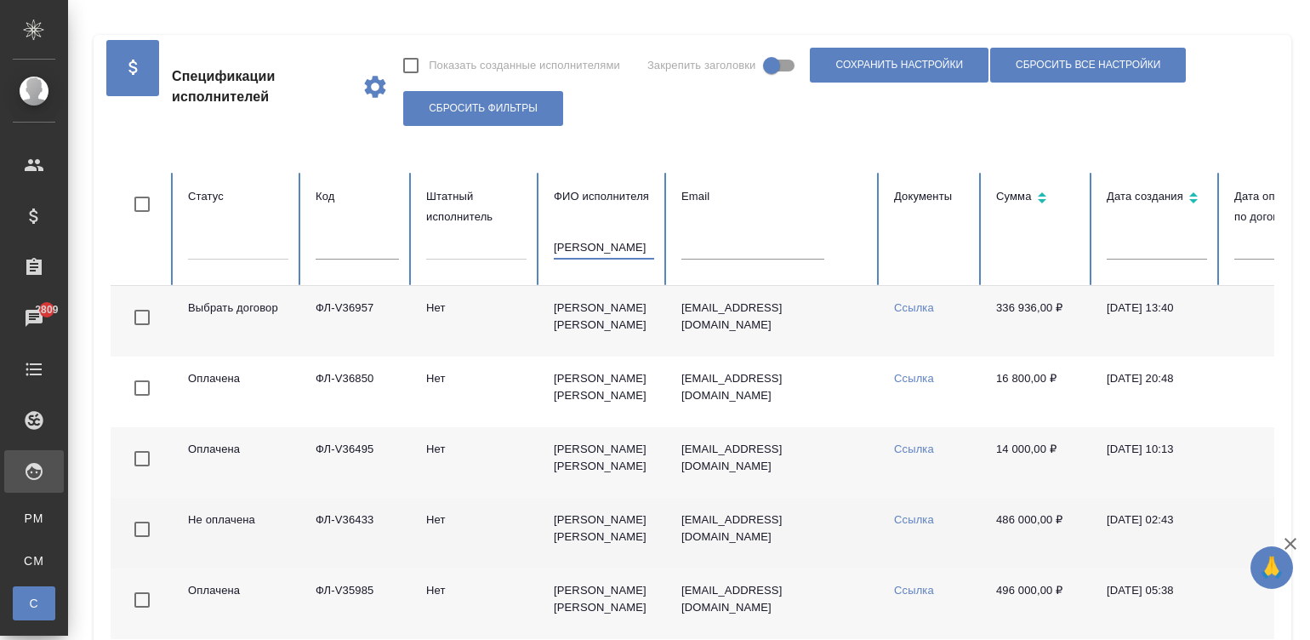
type input "[PERSON_NAME]"
click at [504, 523] on td "Нет" at bounding box center [476, 533] width 128 height 71
click at [538, 521] on td "Нет" at bounding box center [476, 533] width 128 height 71
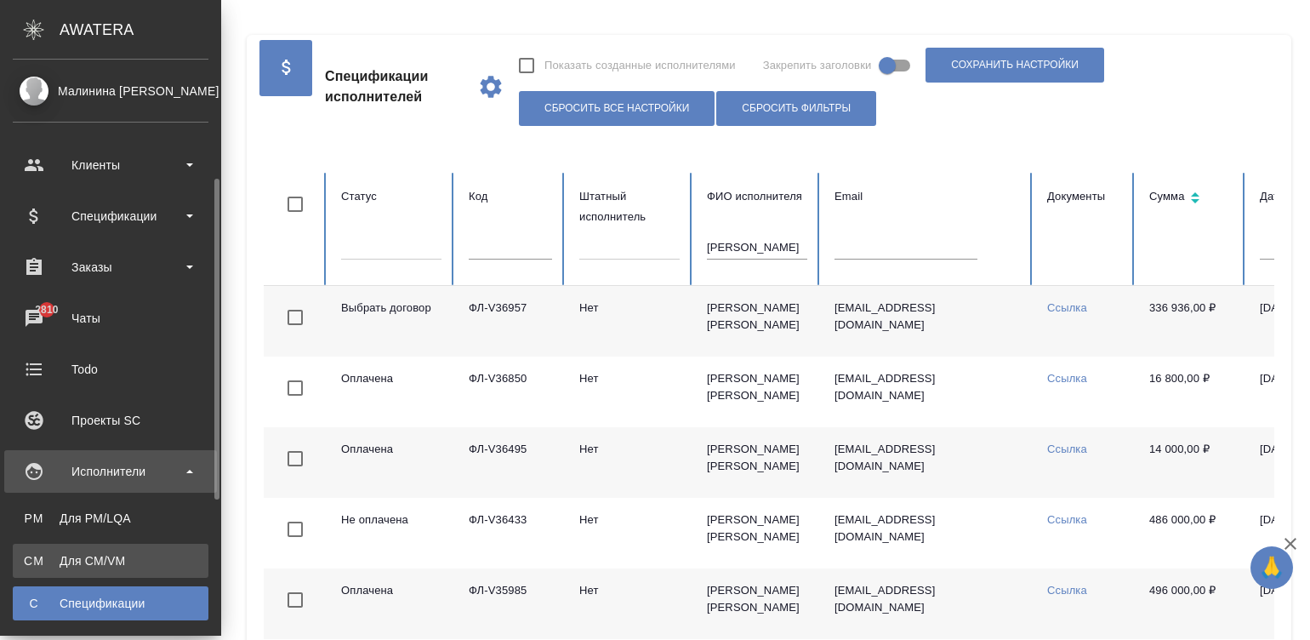
scroll to position [77, 0]
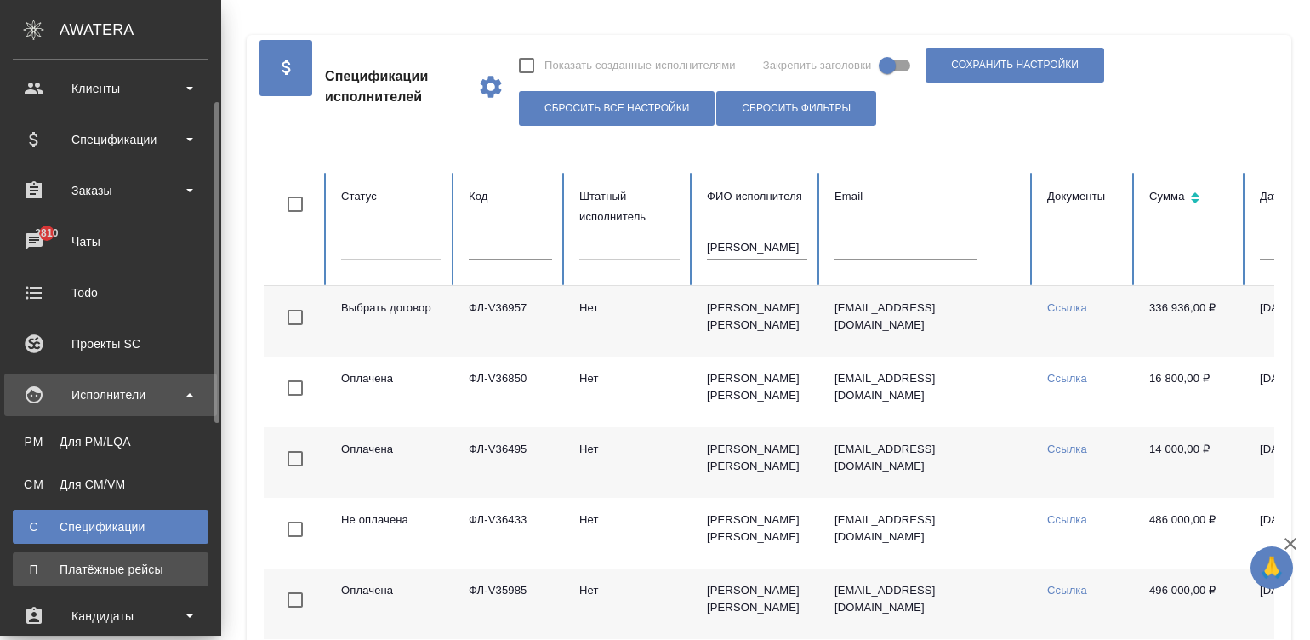
click at [122, 557] on link "П Платёжные рейсы" at bounding box center [111, 569] width 196 height 34
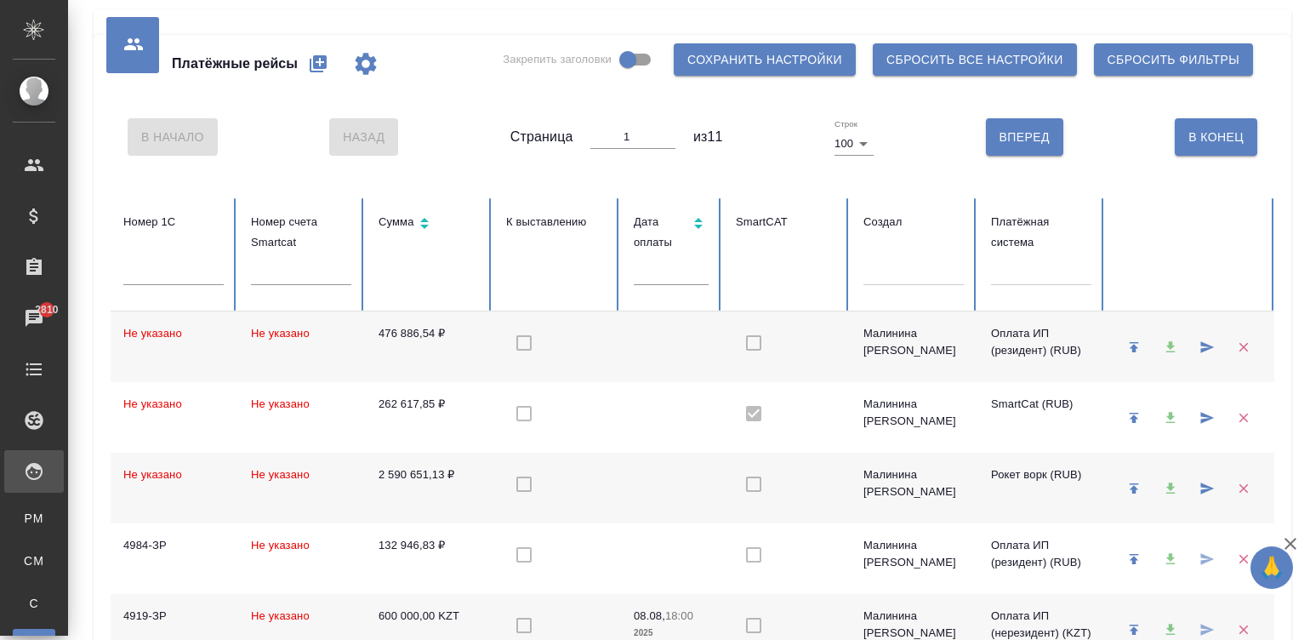
click at [628, 507] on td at bounding box center [671, 487] width 102 height 71
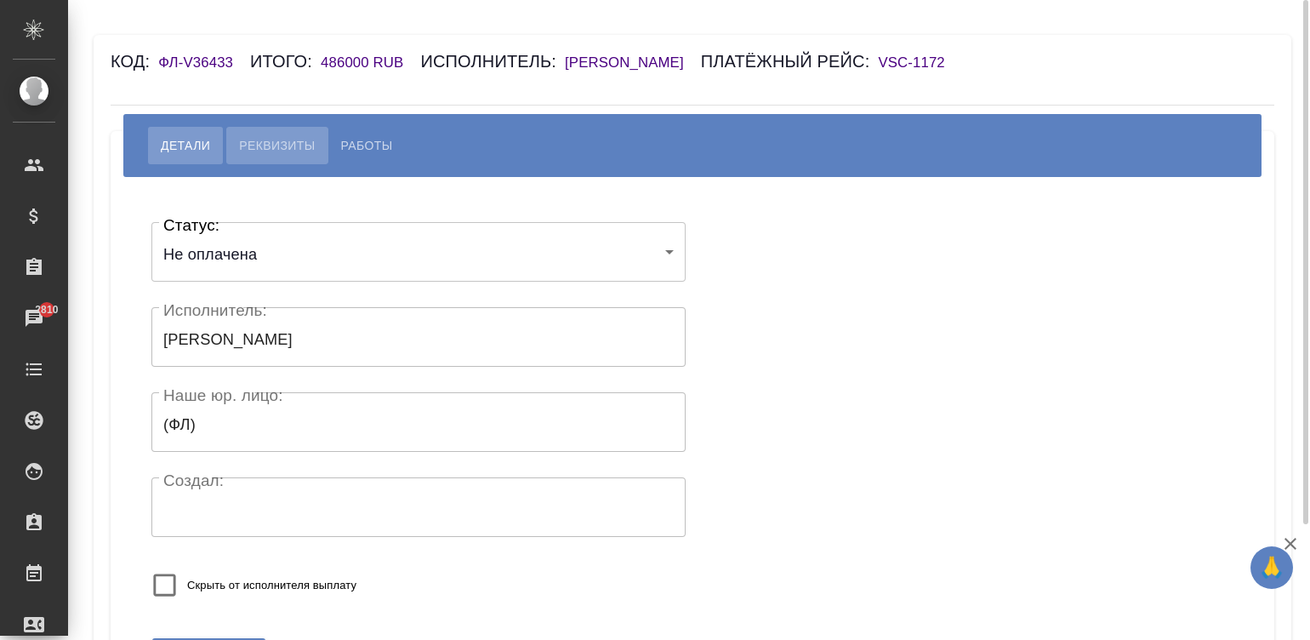
click at [253, 149] on span "Реквизиты" at bounding box center [277, 145] width 76 height 20
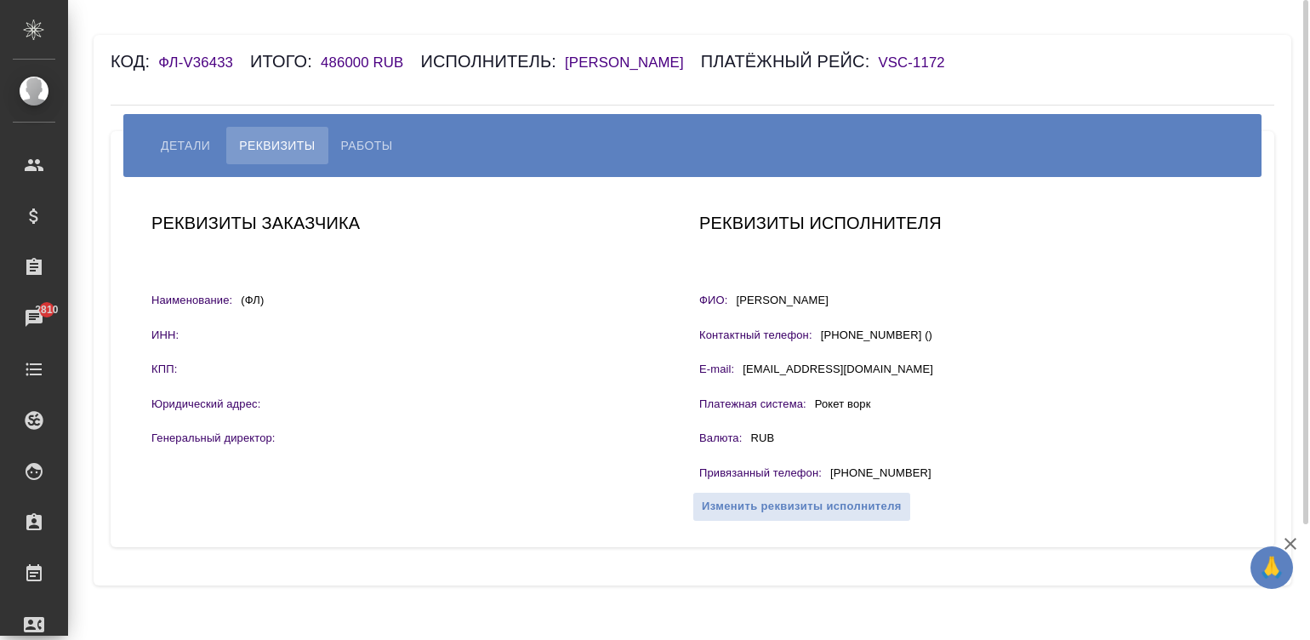
drag, startPoint x: 929, startPoint y: 464, endPoint x: 834, endPoint y: 468, distance: 94.5
click at [834, 468] on div "Привязанный телефон : [PHONE_NUMBER]" at bounding box center [966, 474] width 534 height 21
copy p "[PHONE_NUMBER]"
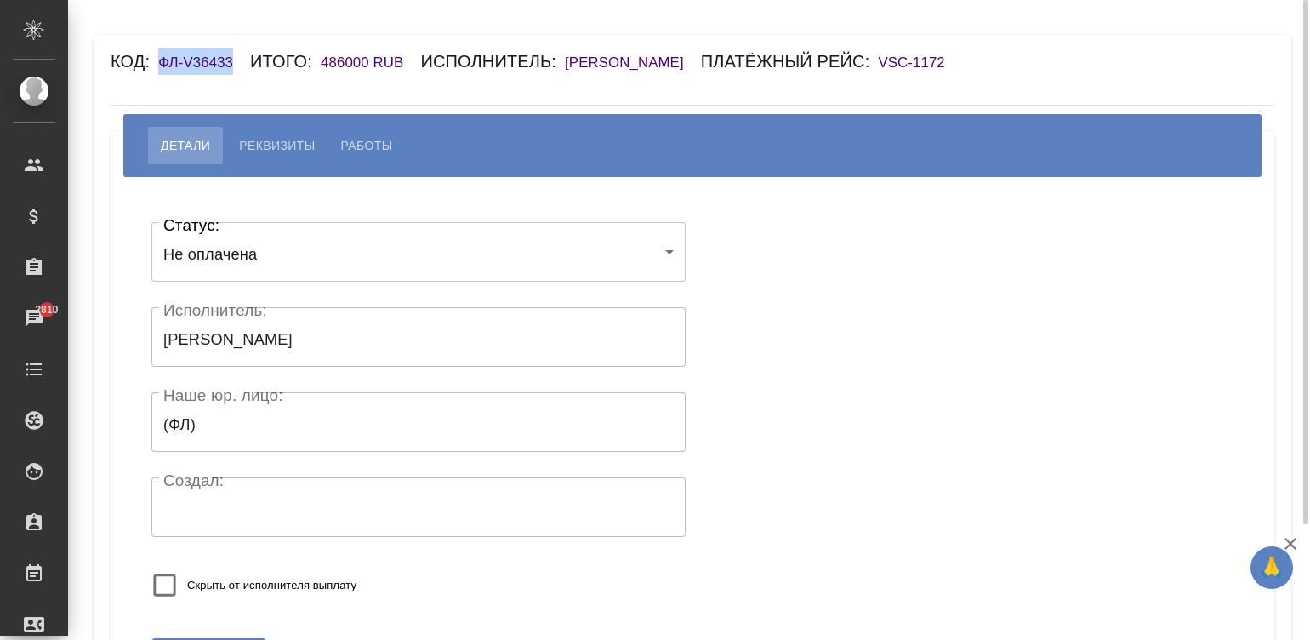
click at [149, 60] on div "Код: ФЛ-V36433 Итого: 486000 RUB Исполнитель: [PERSON_NAME] рейс: VSC-1172" at bounding box center [596, 61] width 970 height 27
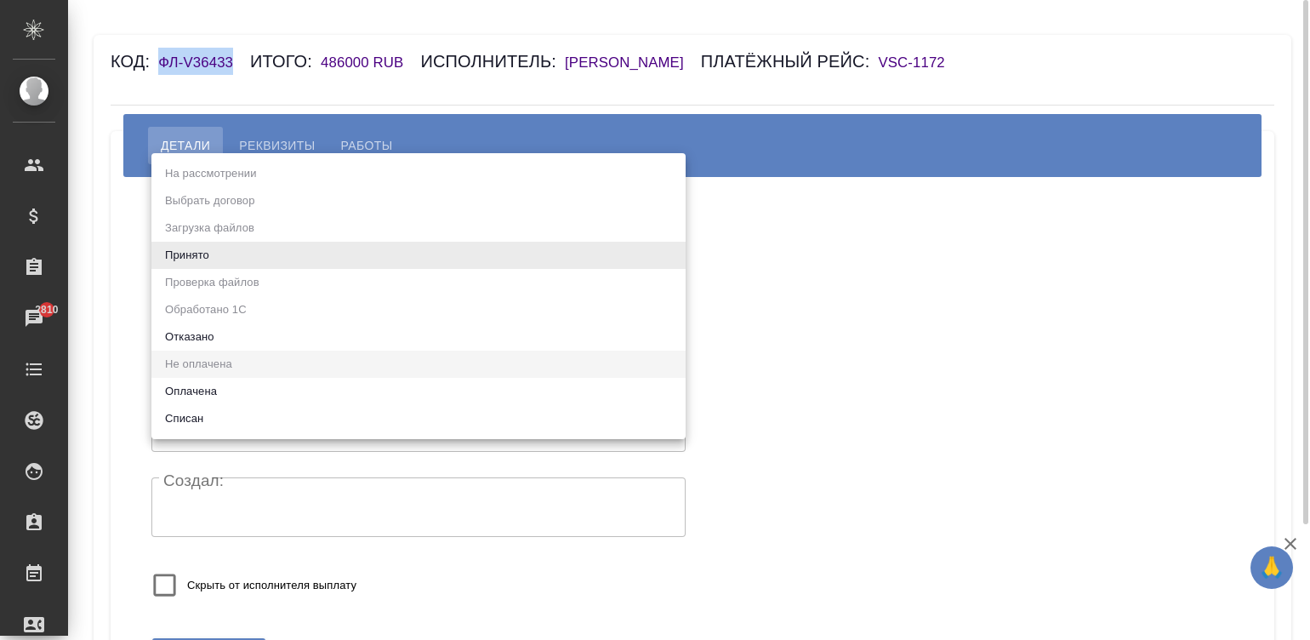
click at [242, 248] on body "🙏 .cls-1 fill:#fff; AWATERA Малинина Мария m.malinina Клиенты Спецификации Зака…" at bounding box center [655, 320] width 1310 height 640
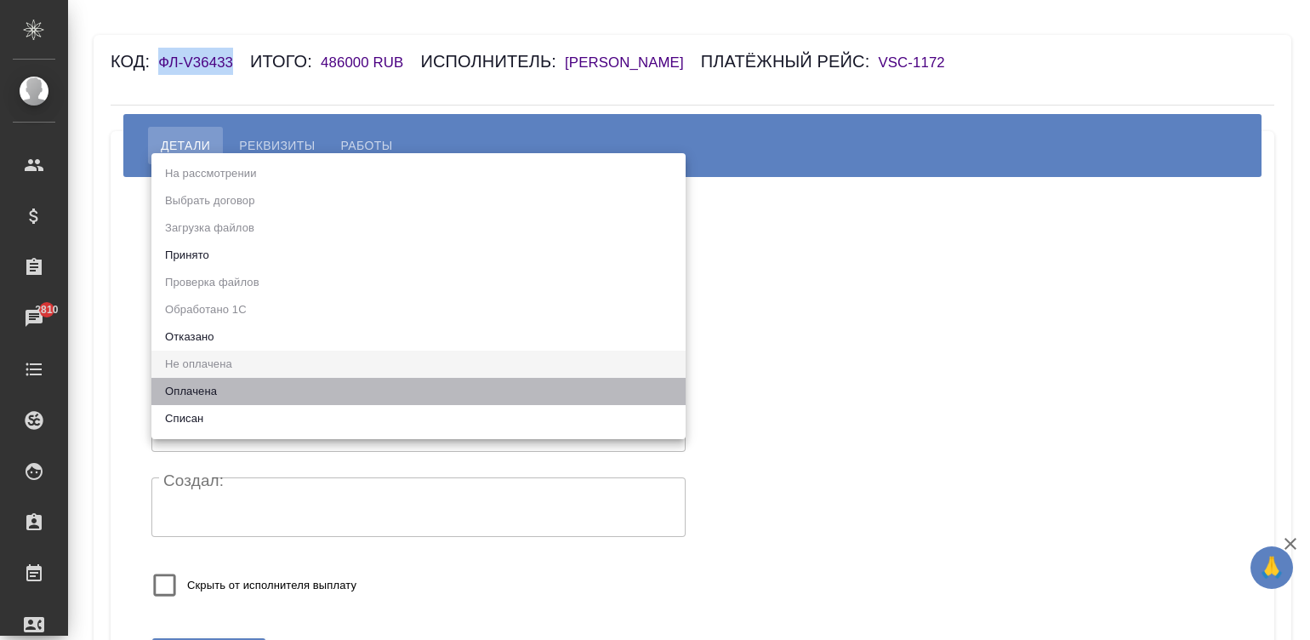
click at [214, 384] on li "Оплачена" at bounding box center [418, 391] width 534 height 27
type input "payed"
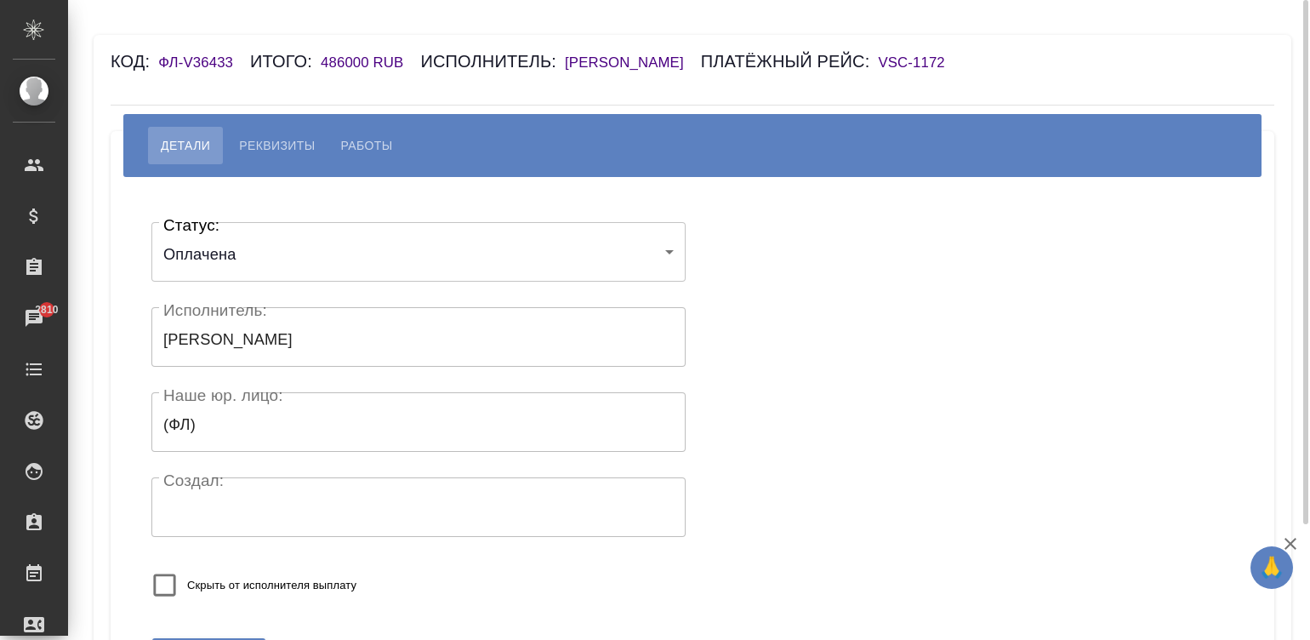
click at [880, 318] on div "Статус: Оплачена payed Статус: Исполнитель: Сафонова Анна Викторовна Исполнител…" at bounding box center [692, 414] width 1095 height 424
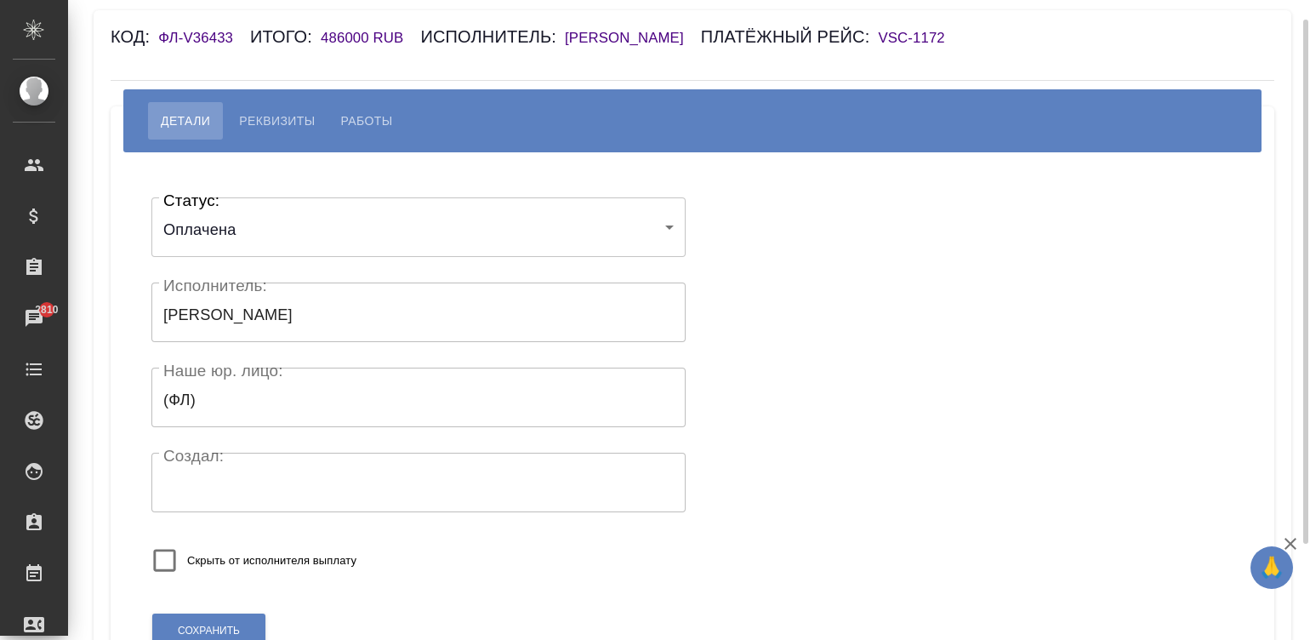
scroll to position [142, 0]
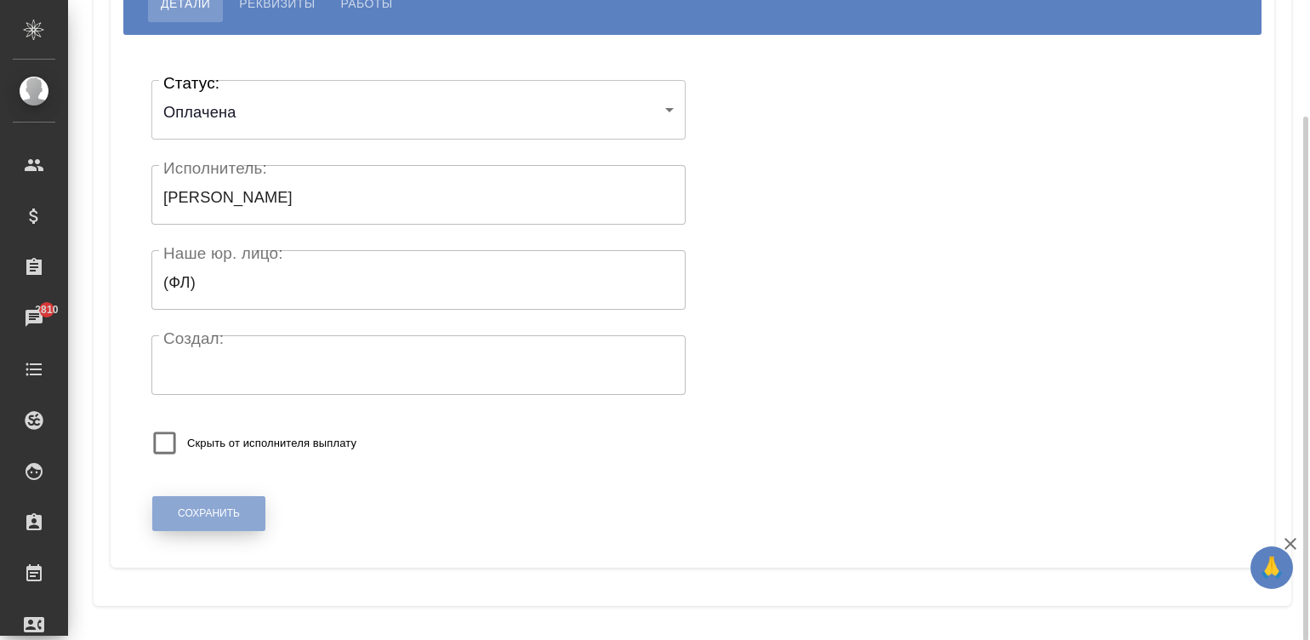
click at [205, 510] on span "Сохранить" at bounding box center [209, 513] width 62 height 14
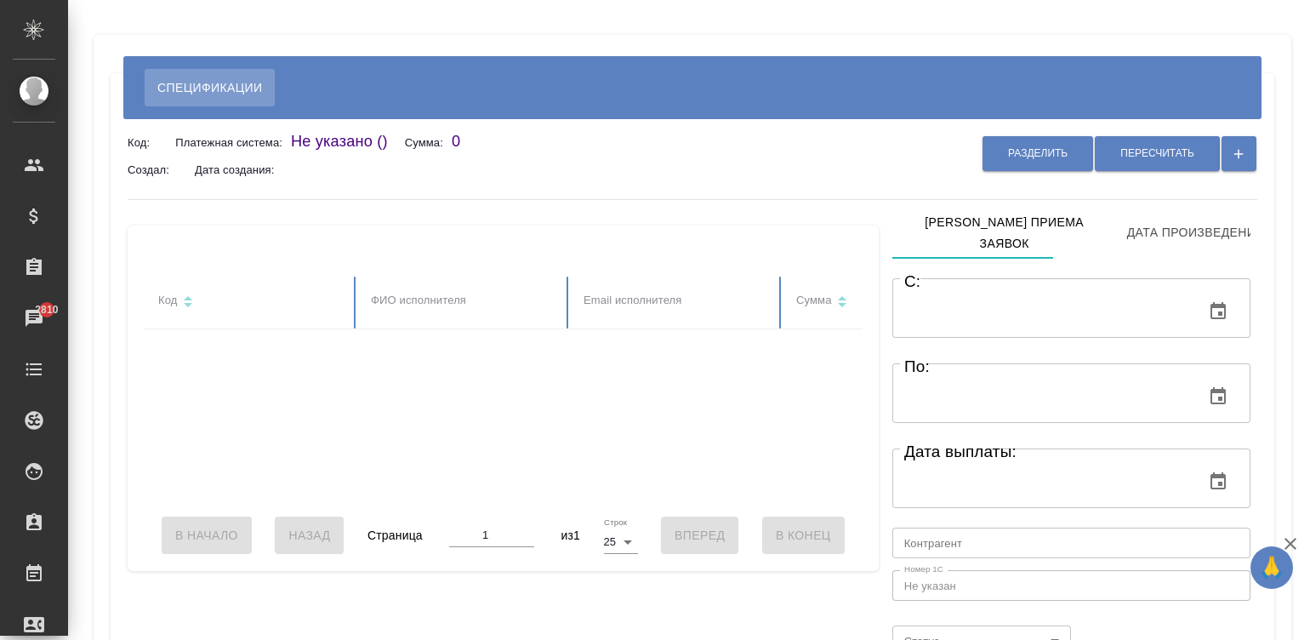
type input "[DATE] 00:00"
type input "[DATE] 23:59"
type input "notPayed"
type input "2590651.1285999995"
type input "RUB"
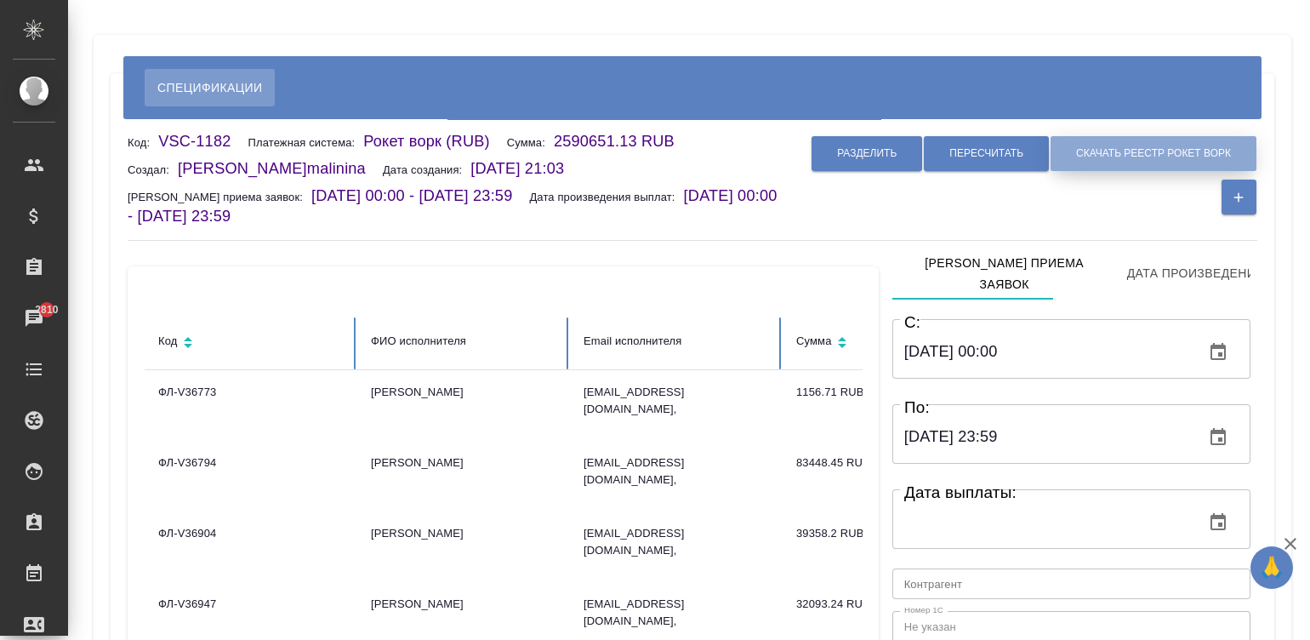
click at [1146, 149] on span "Скачать реестр рокет ворк" at bounding box center [1153, 153] width 155 height 14
